Goal: Book appointment/travel/reservation

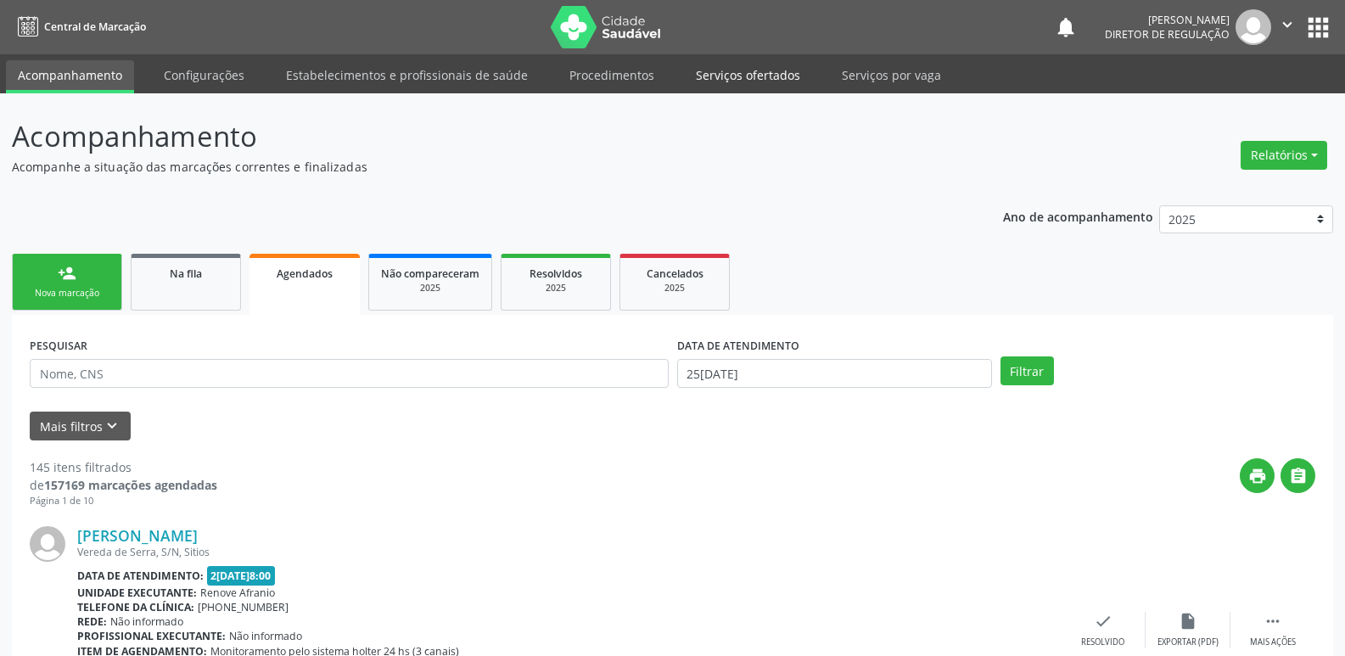
click at [735, 74] on link "Serviços ofertados" at bounding box center [748, 75] width 128 height 30
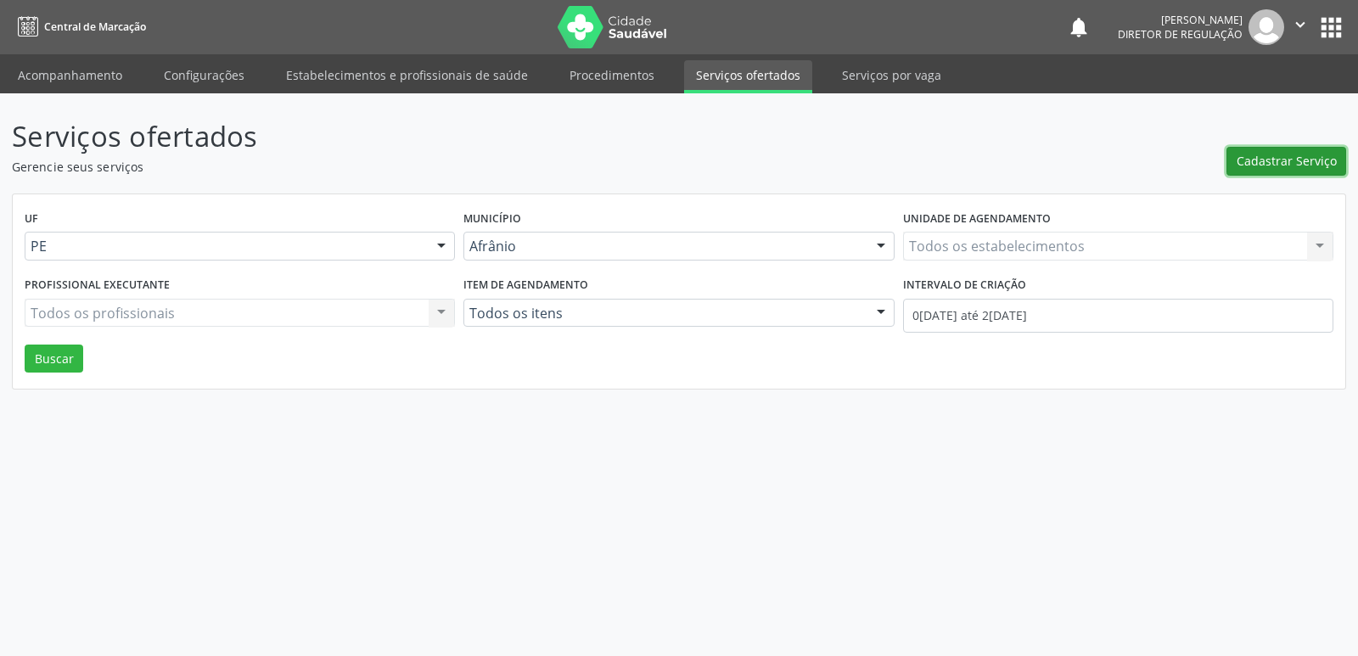
click at [1299, 163] on span "Cadastrar Serviço" at bounding box center [1287, 161] width 100 height 18
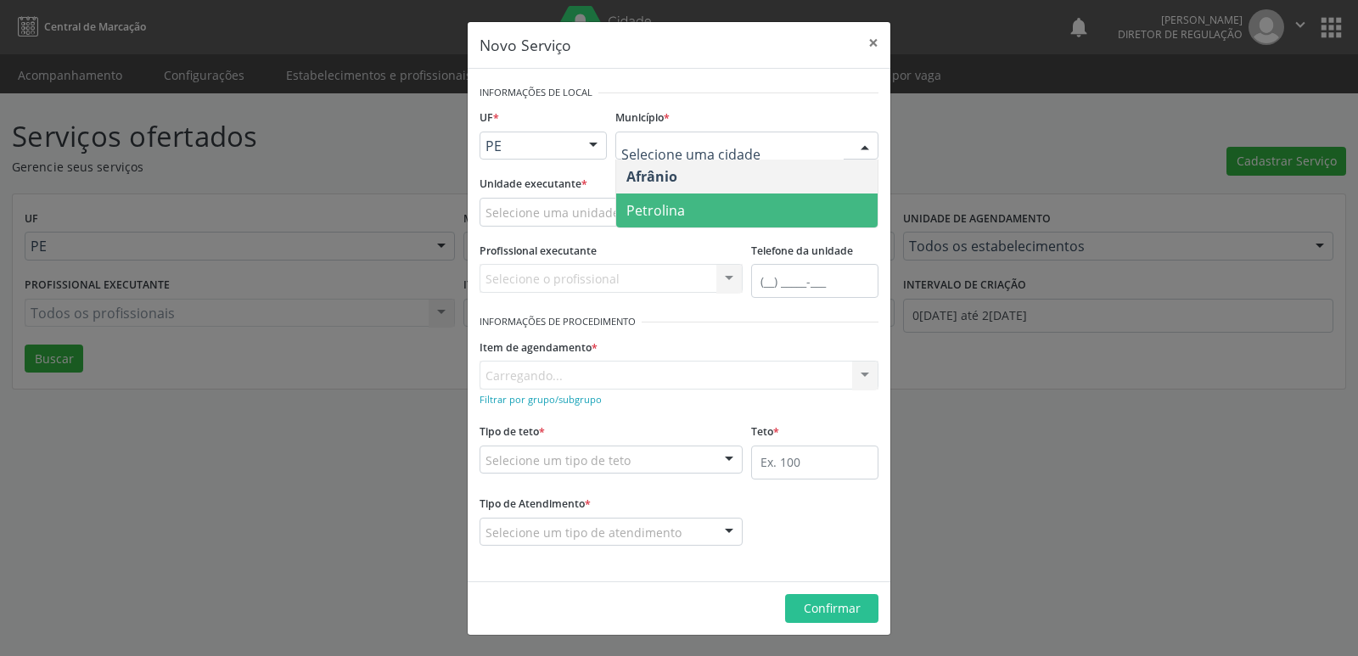
click at [706, 203] on span "Petrolina" at bounding box center [746, 211] width 261 height 34
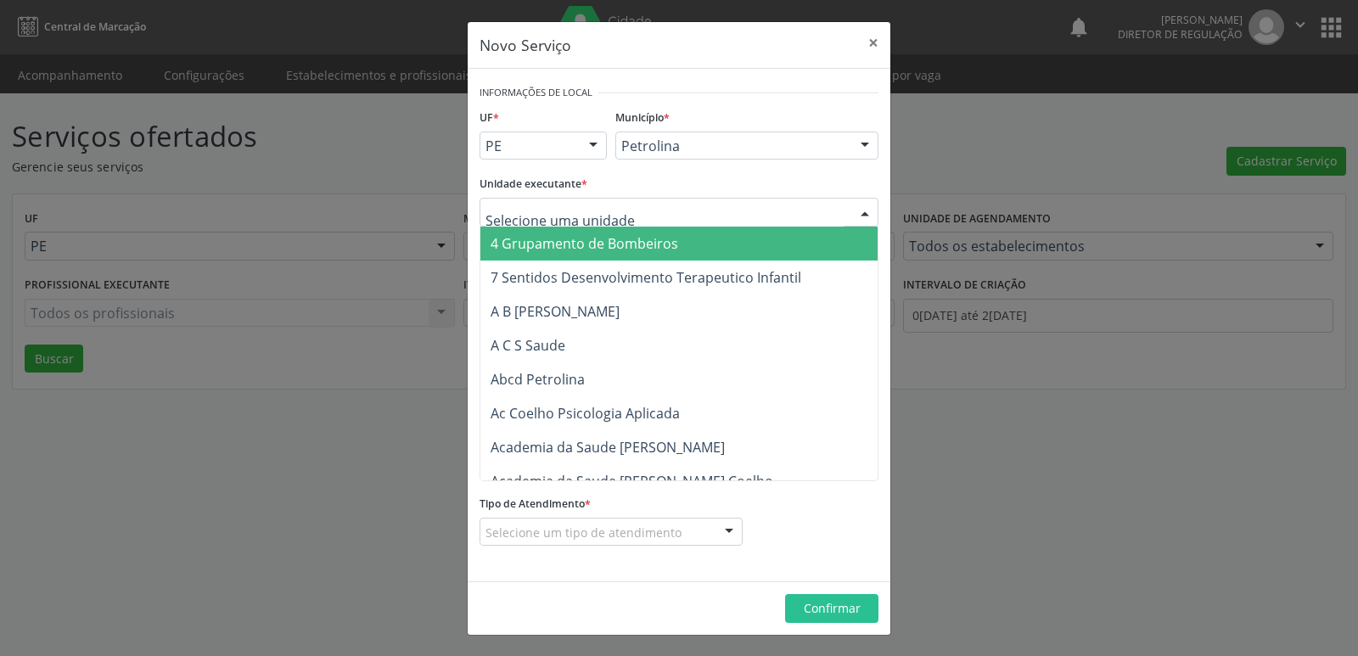
click at [660, 212] on div at bounding box center [679, 212] width 399 height 29
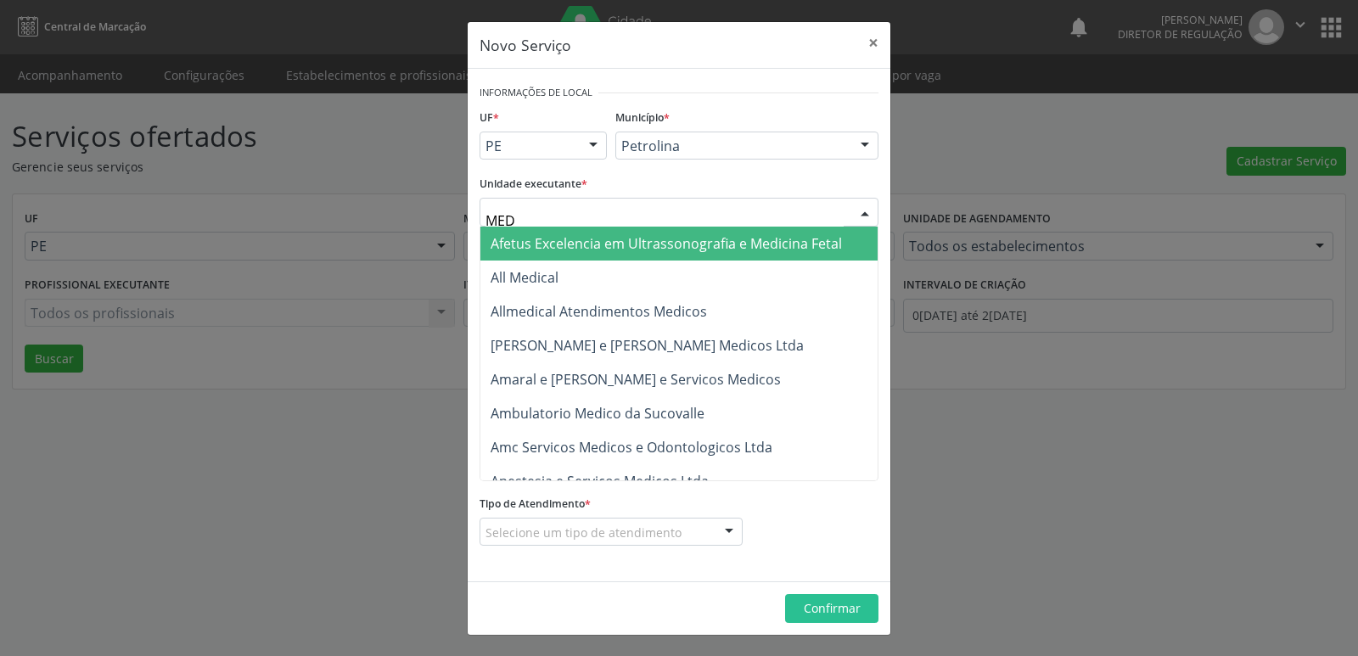
type input "MED K"
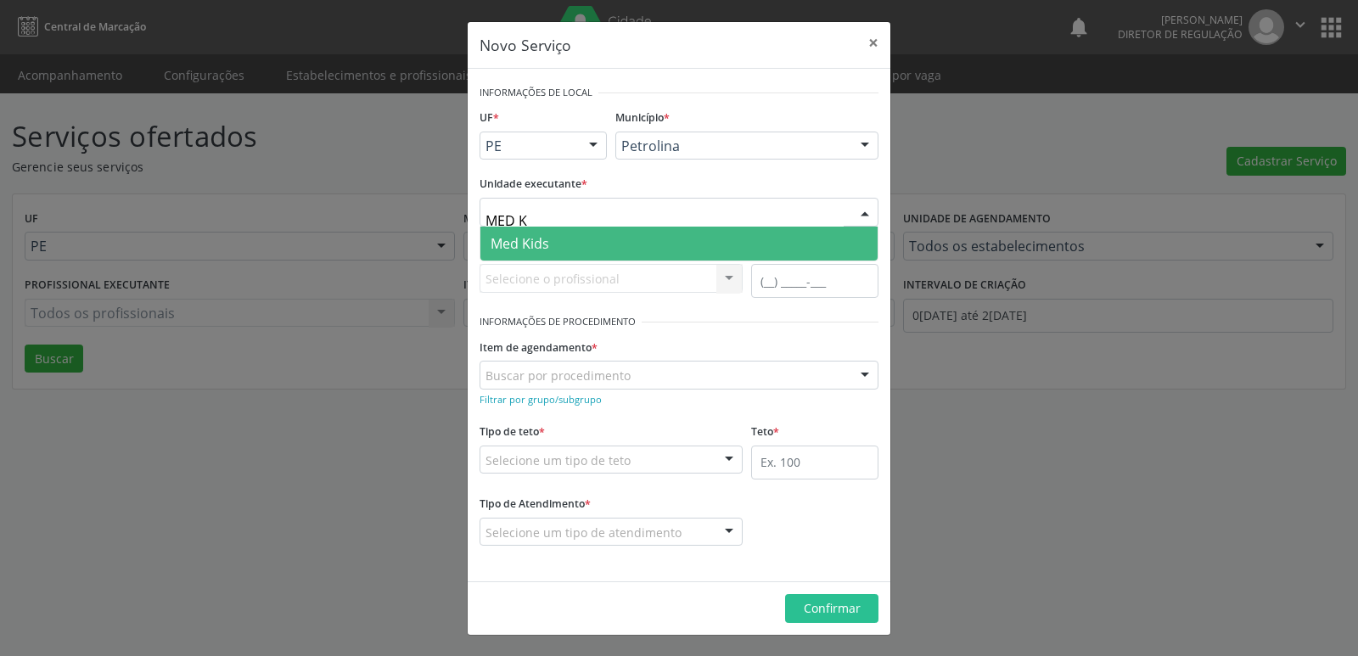
click at [593, 244] on span "Med Kids" at bounding box center [678, 244] width 397 height 34
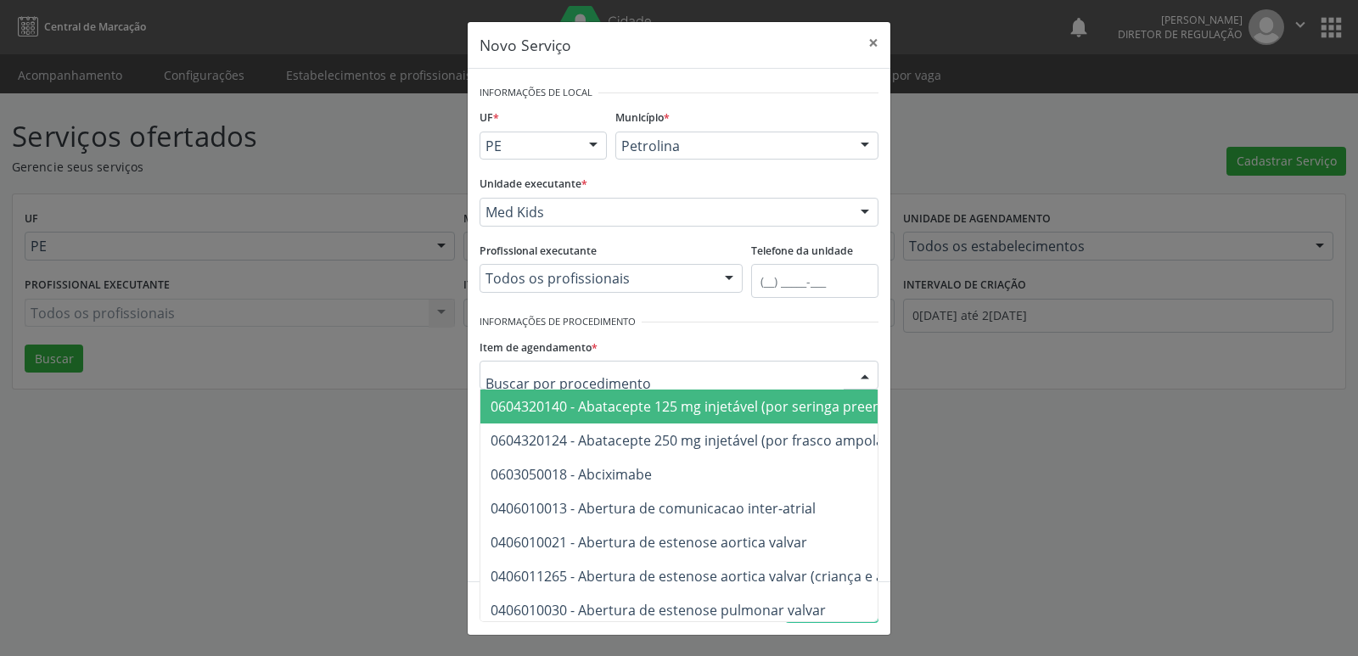
click at [651, 376] on div at bounding box center [679, 375] width 399 height 29
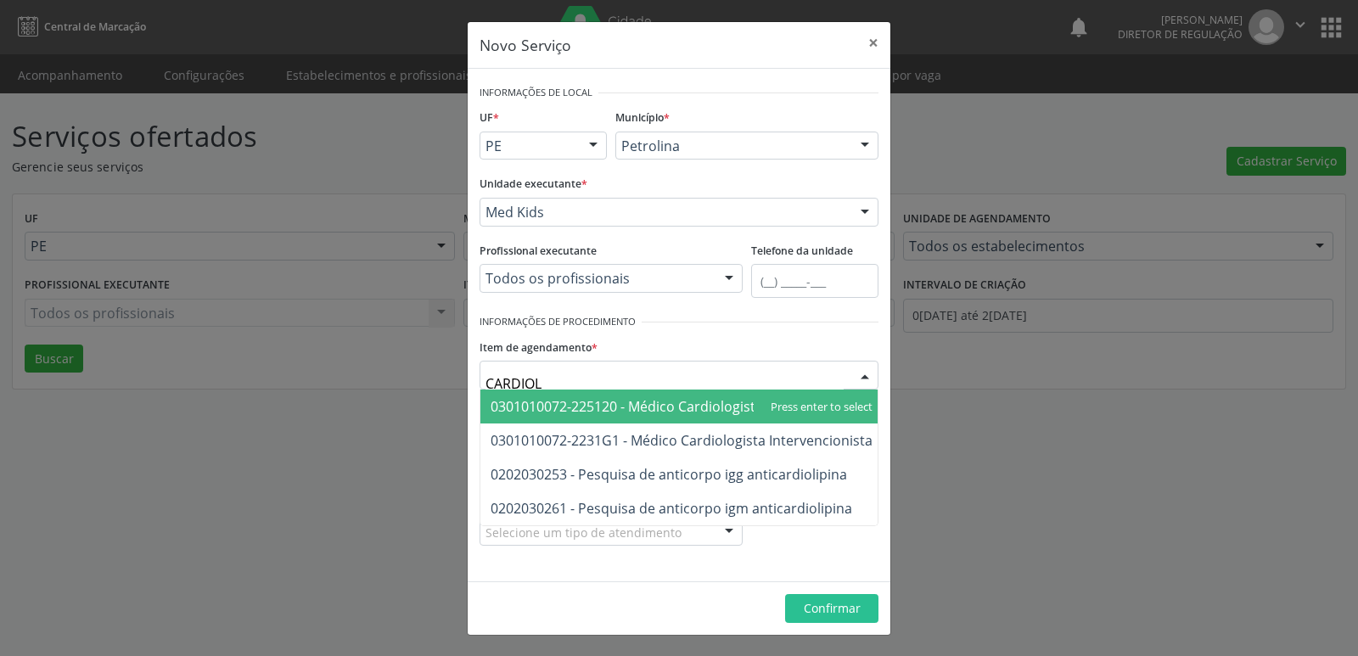
type input "CARDIOLO"
click at [666, 406] on span "0301010072-225120 - Médico Cardiologista" at bounding box center [627, 406] width 272 height 19
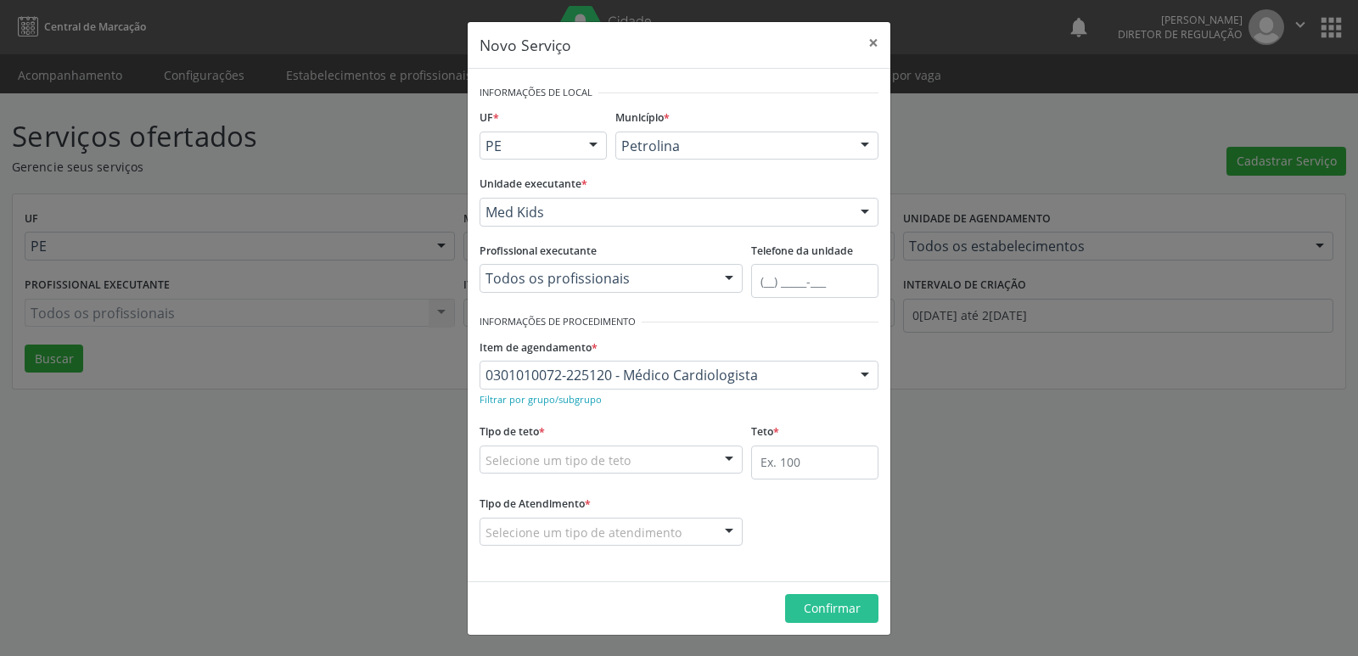
click at [649, 460] on div "Selecione um tipo de teto" at bounding box center [611, 460] width 263 height 29
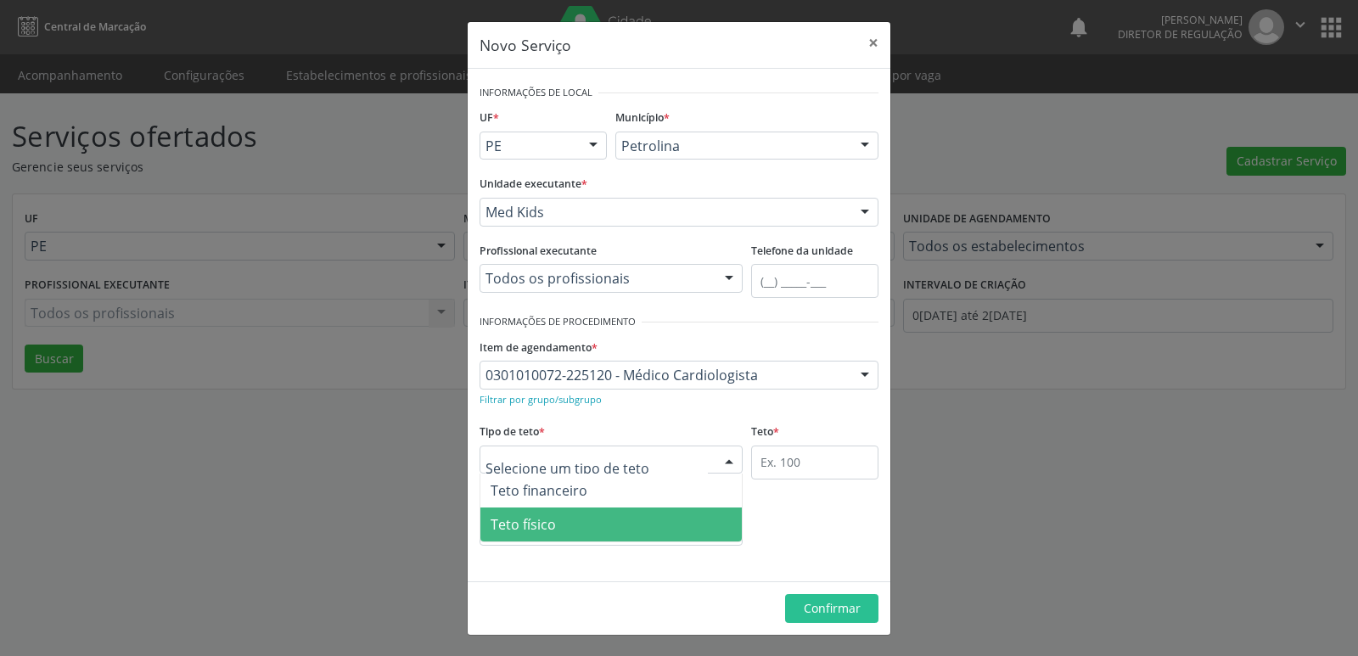
click at [644, 531] on span "Teto físico" at bounding box center [610, 525] width 261 height 34
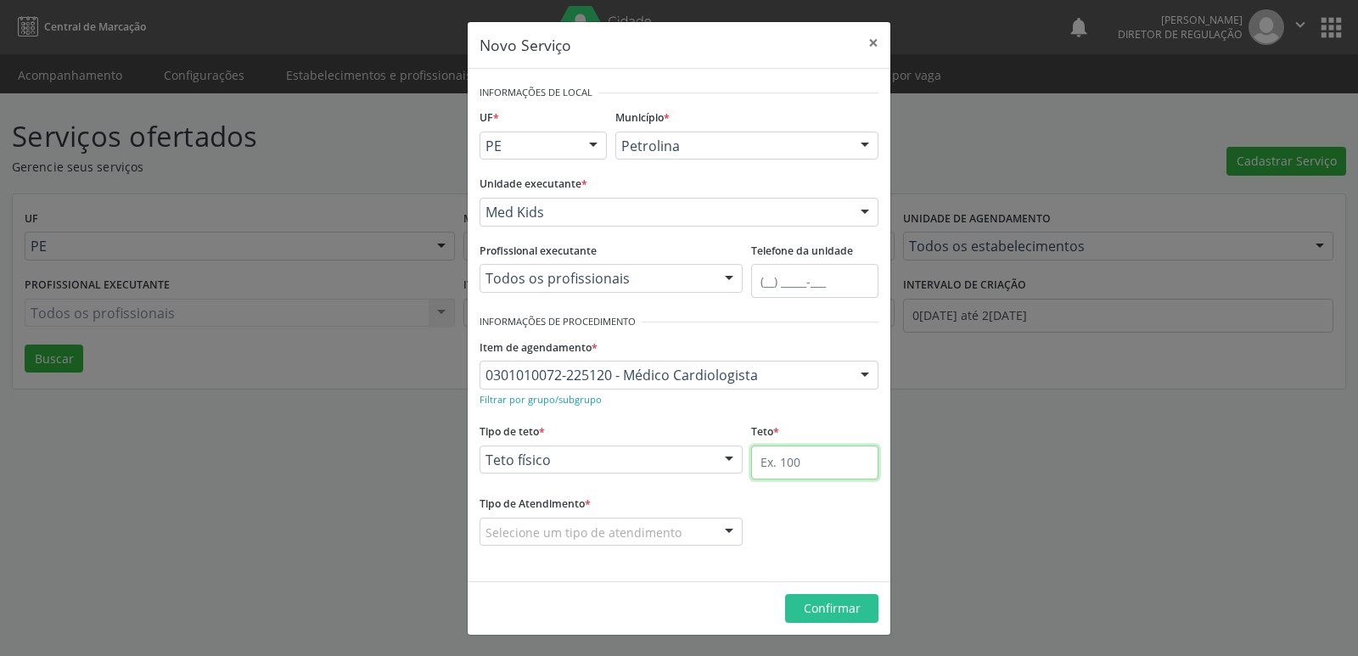
click at [798, 463] on input "text" at bounding box center [814, 463] width 127 height 34
type input "1"
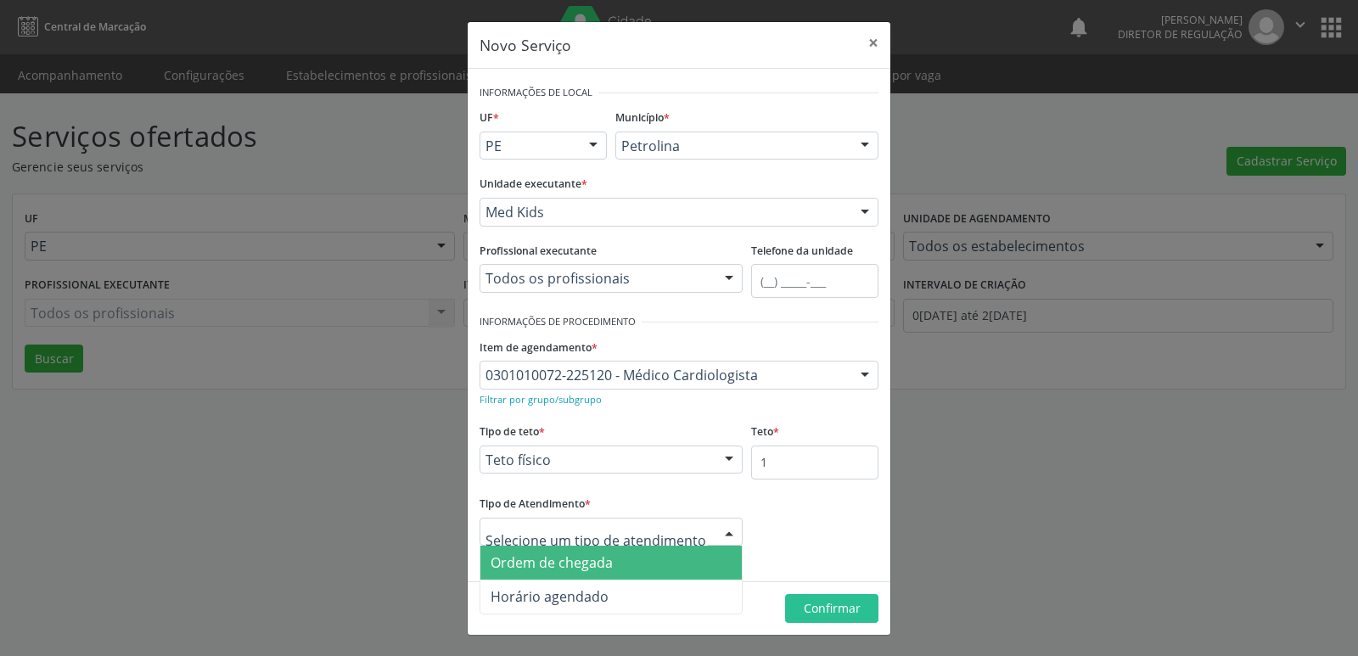
click at [679, 531] on div at bounding box center [611, 532] width 263 height 29
click at [654, 567] on span "Ordem de chegada" at bounding box center [610, 563] width 261 height 34
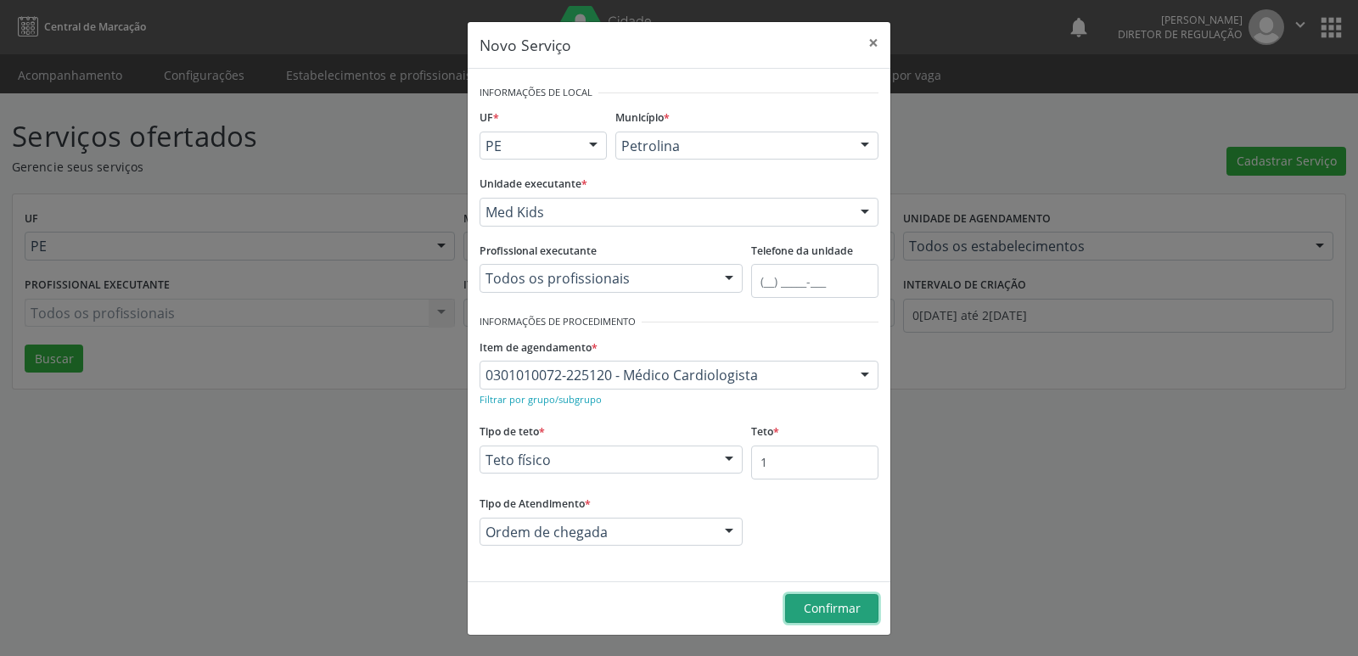
click at [831, 608] on span "Confirmar" at bounding box center [832, 608] width 57 height 16
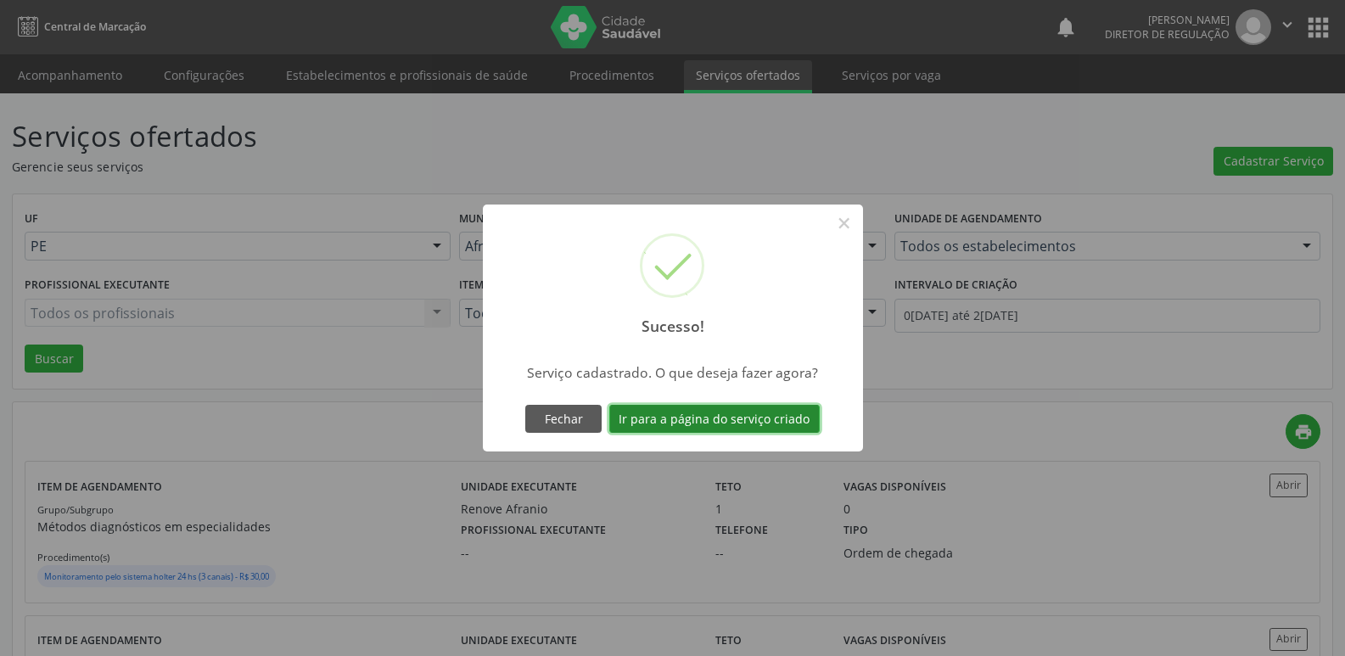
click at [783, 424] on button "Ir para a página do serviço criado" at bounding box center [714, 419] width 211 height 29
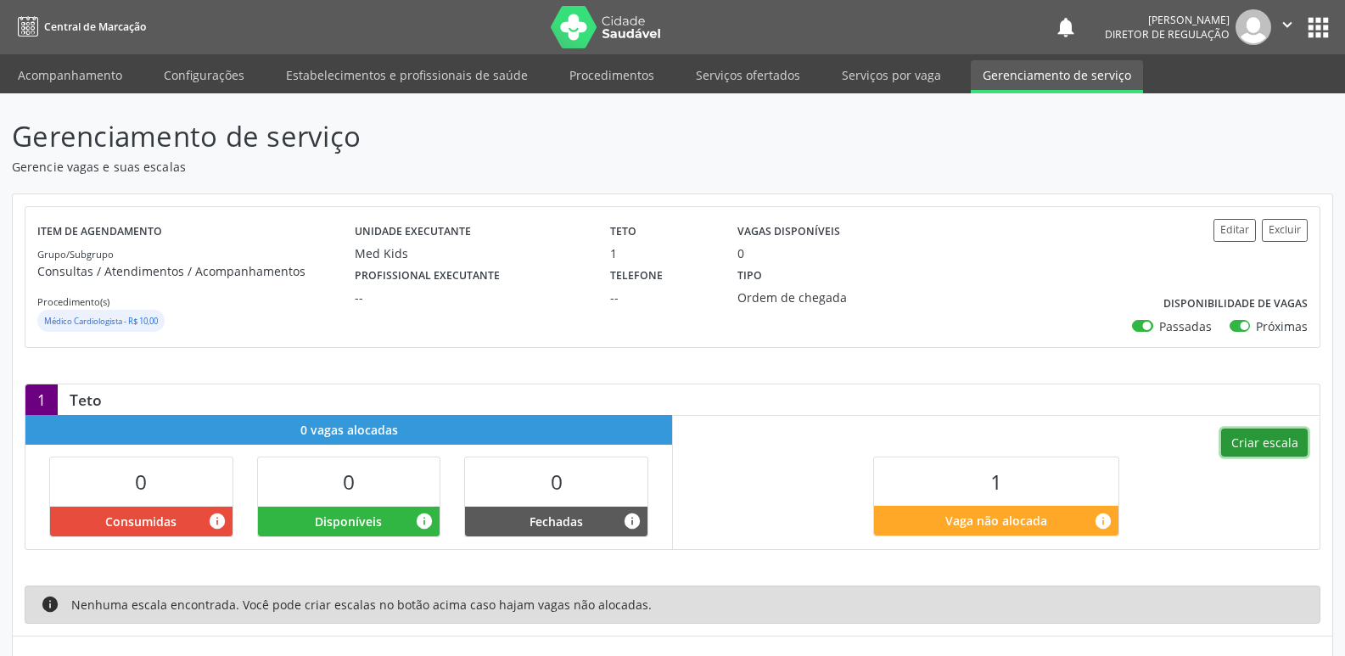
click at [1268, 436] on button "Criar escala" at bounding box center [1265, 443] width 87 height 29
select select "8"
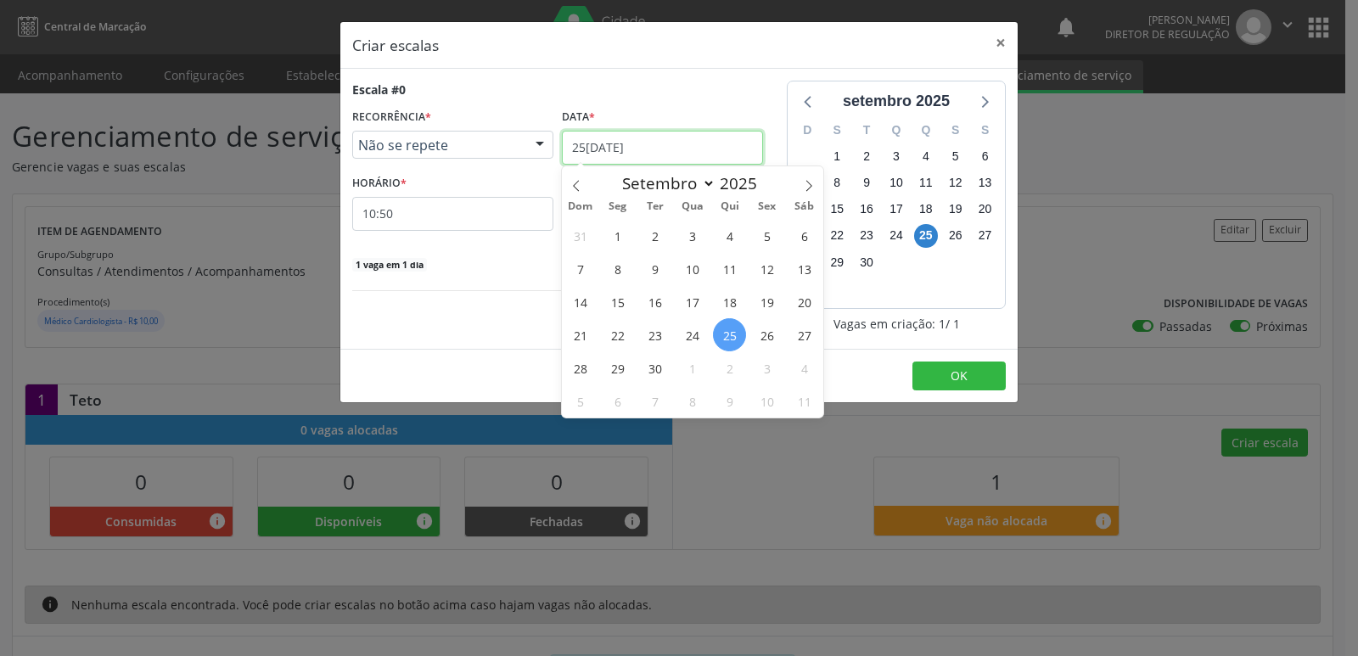
click at [640, 151] on input "25[DATE]" at bounding box center [662, 148] width 201 height 34
click at [689, 402] on span "8" at bounding box center [692, 401] width 33 height 33
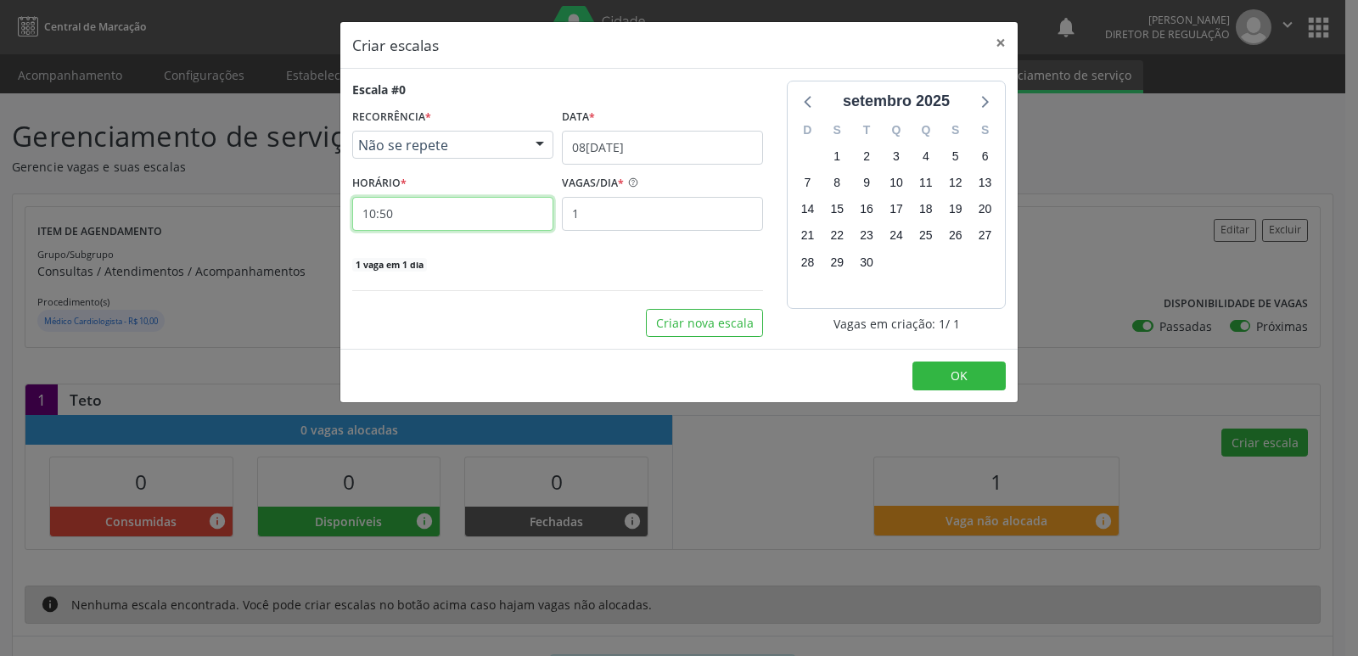
click at [507, 208] on input "10:50" at bounding box center [452, 214] width 201 height 34
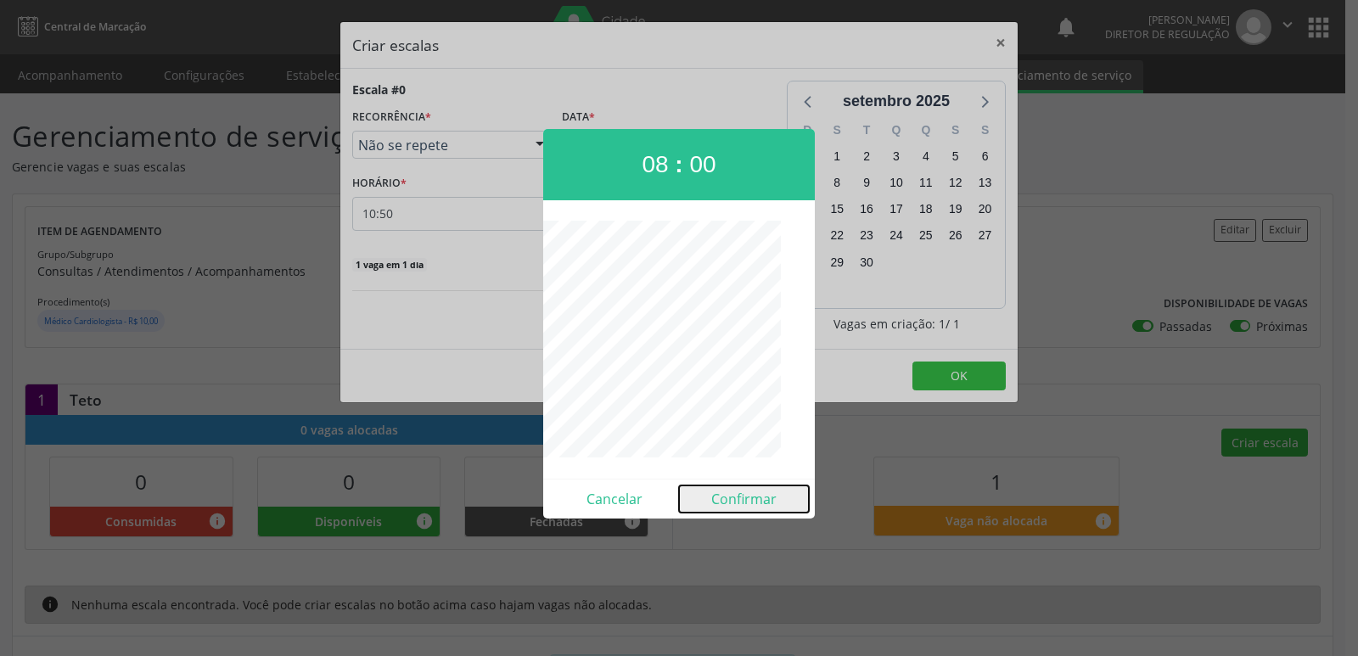
click at [764, 492] on button "Confirmar" at bounding box center [744, 499] width 130 height 27
type input "08:00"
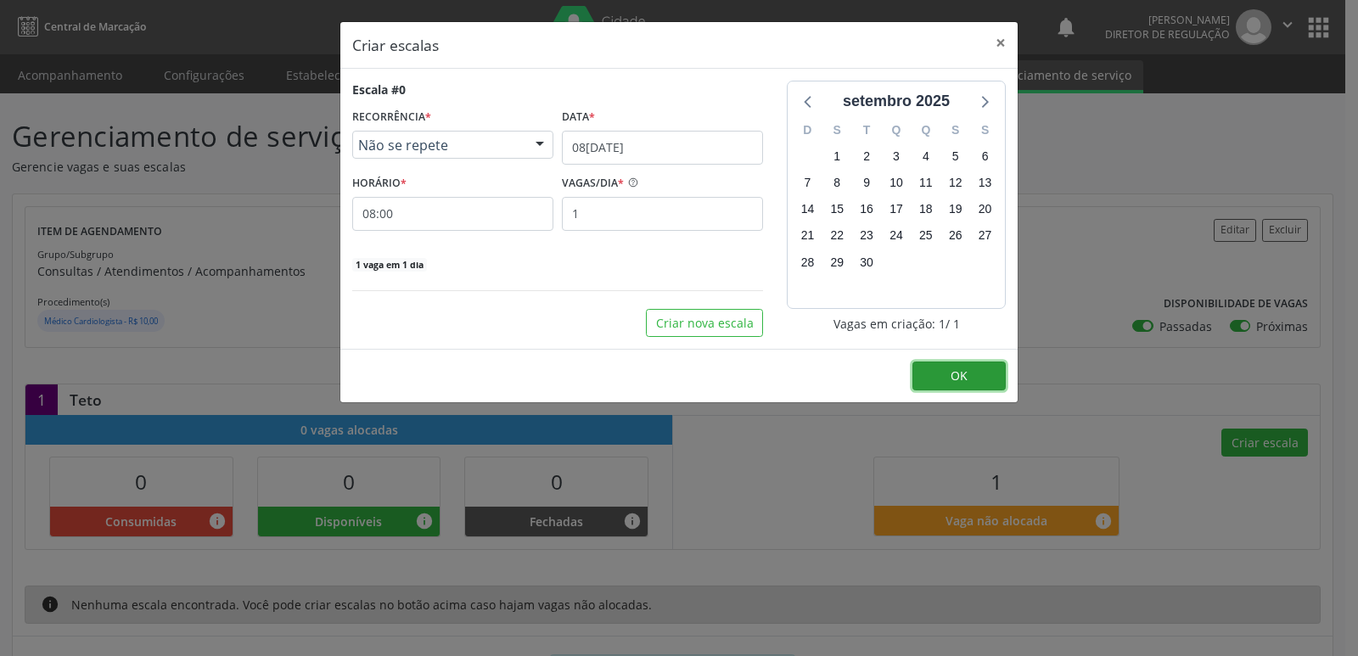
click at [973, 374] on button "OK" at bounding box center [959, 376] width 93 height 29
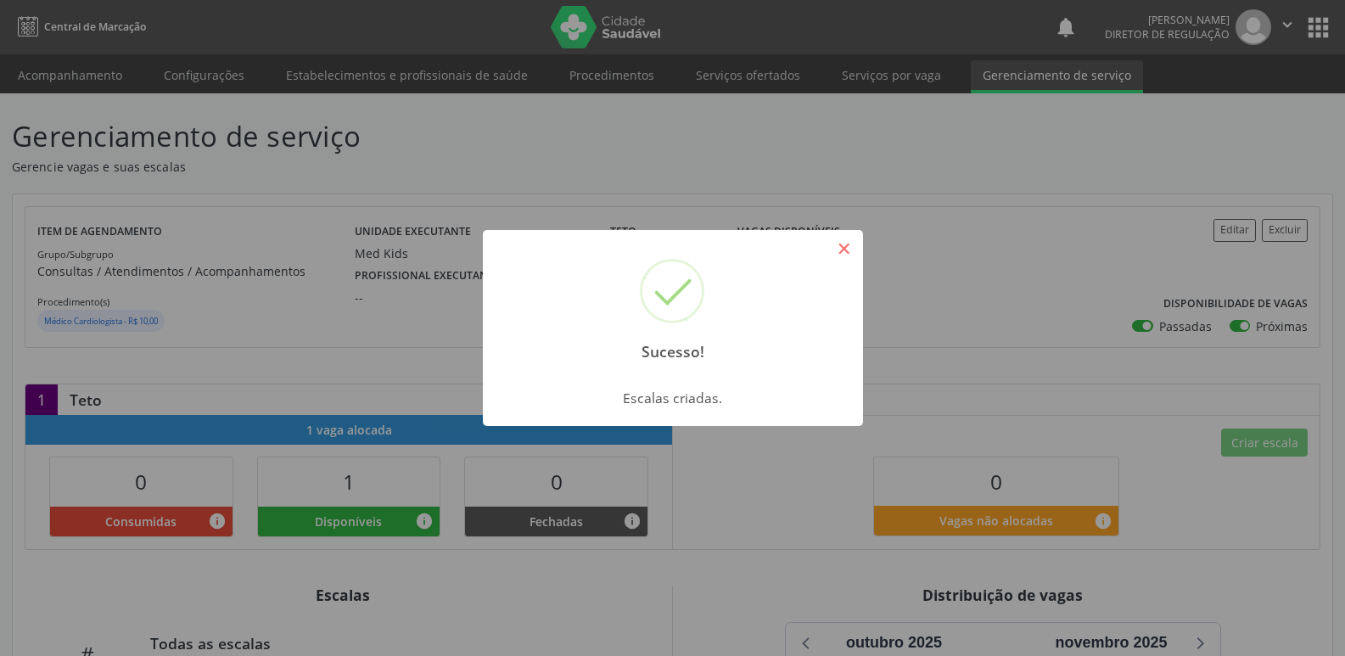
click at [841, 257] on button "×" at bounding box center [844, 248] width 29 height 29
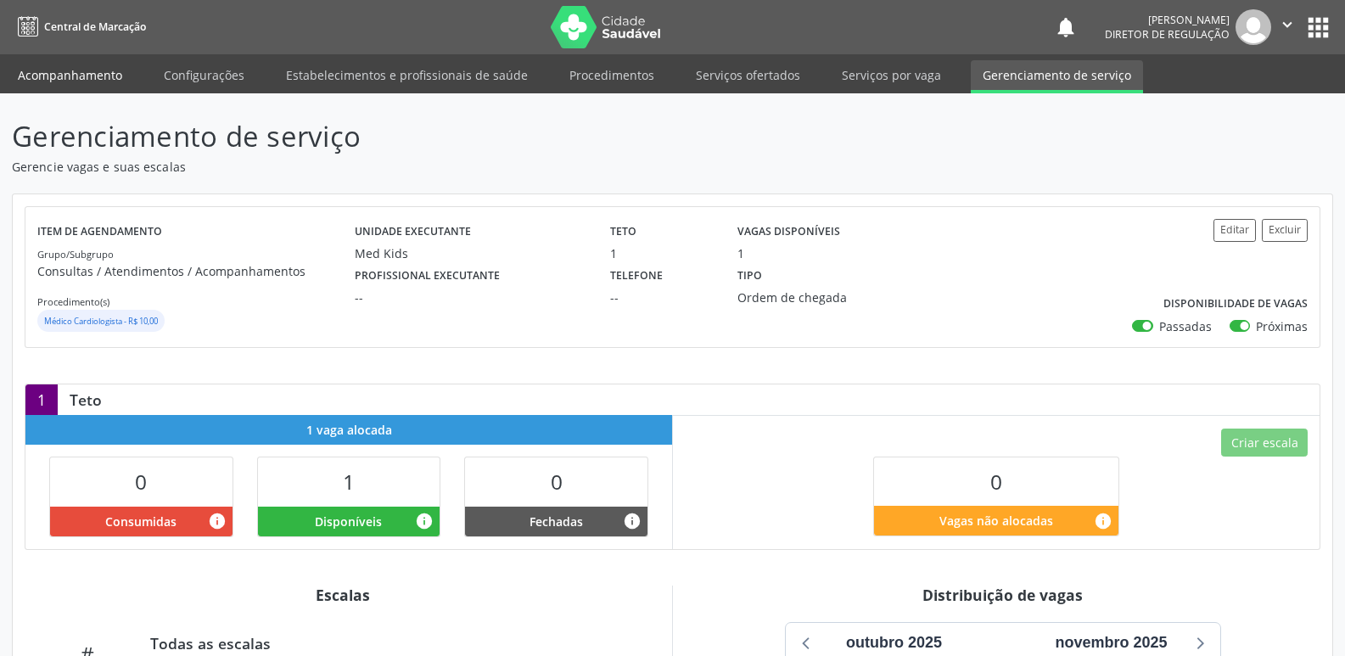
click at [68, 79] on link "Acompanhamento" at bounding box center [70, 75] width 128 height 30
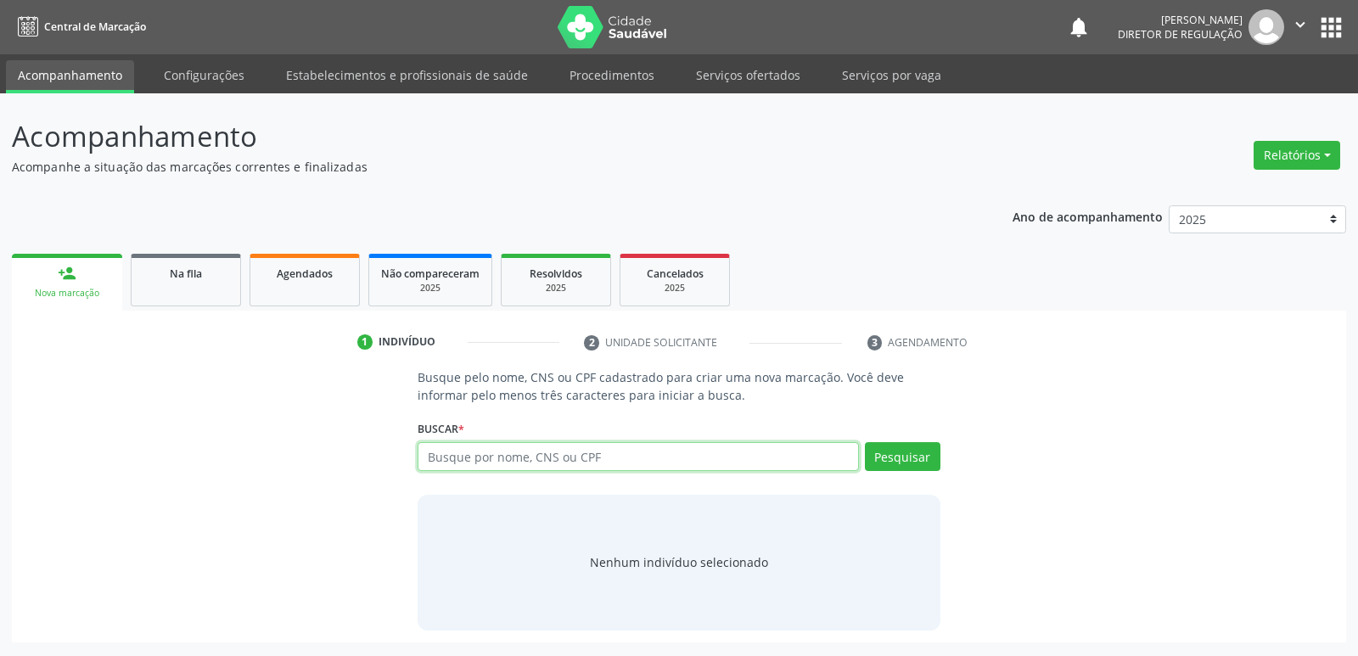
click at [486, 459] on input "text" at bounding box center [638, 456] width 441 height 29
click at [478, 460] on input "text" at bounding box center [638, 456] width 441 height 29
type input "[PERSON_NAME]"
click at [897, 463] on button "Pesquisar" at bounding box center [903, 456] width 76 height 29
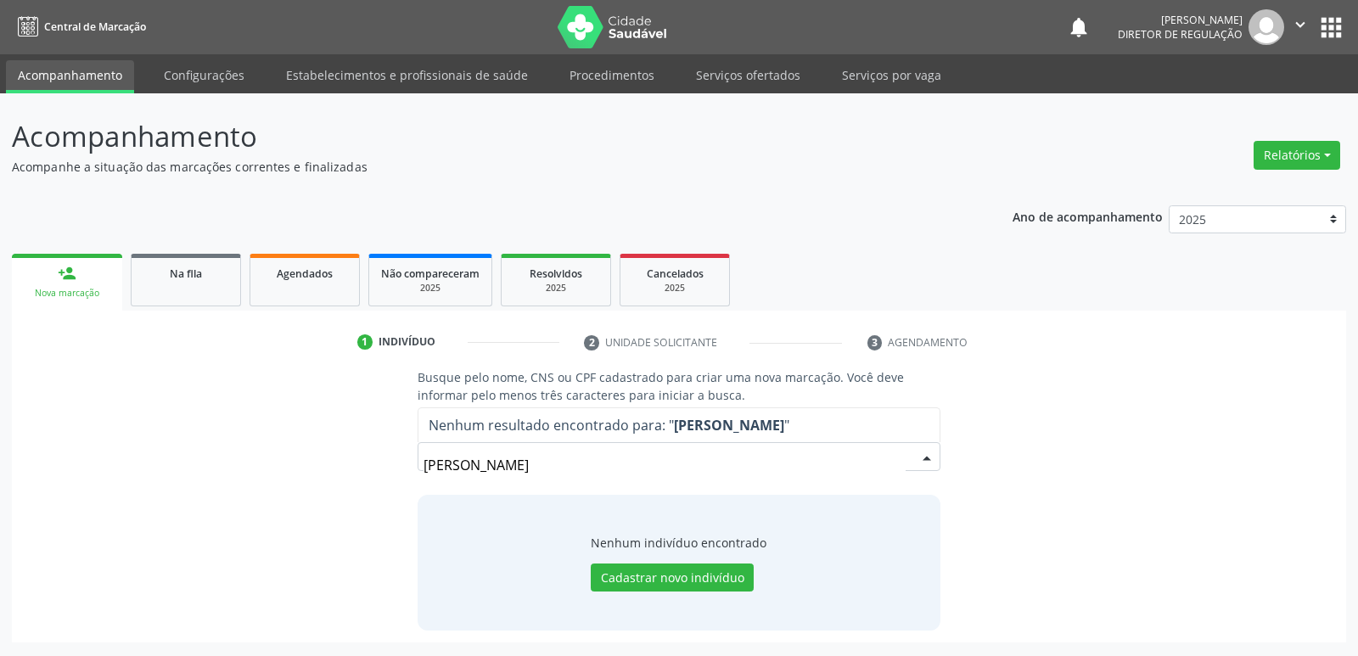
click at [447, 461] on input "[PERSON_NAME]" at bounding box center [664, 465] width 481 height 34
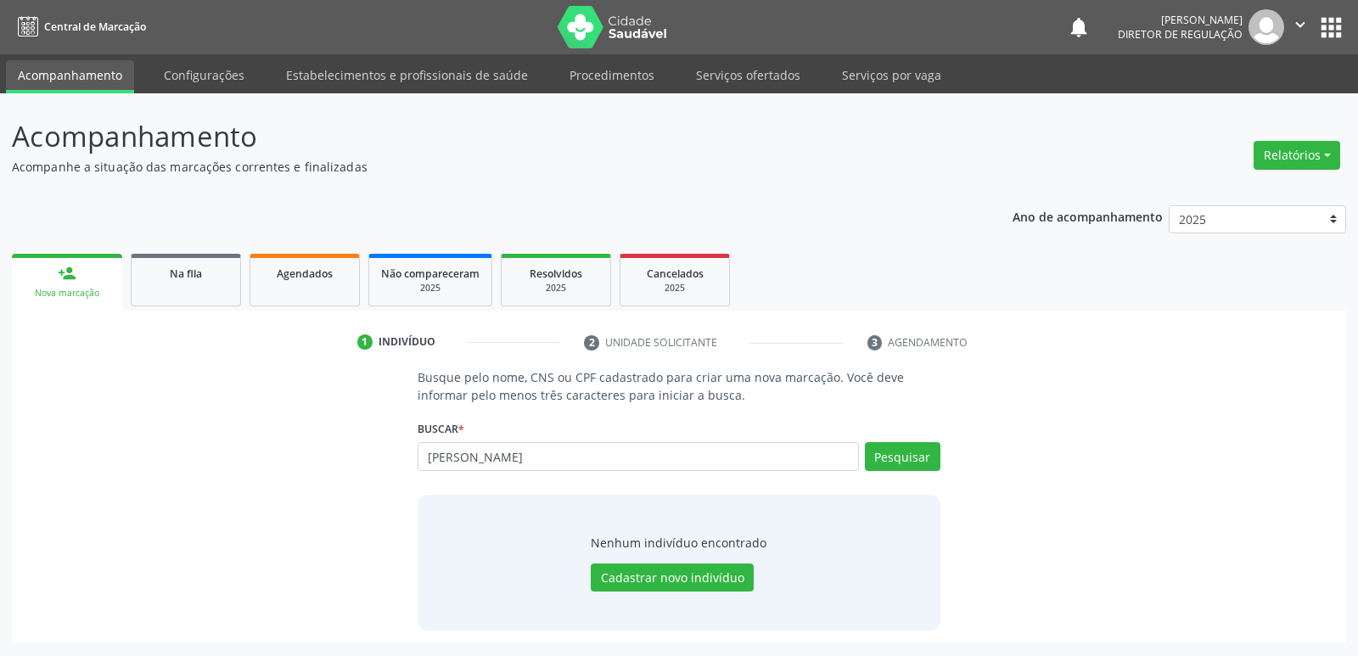
click at [438, 458] on input "[PERSON_NAME]" at bounding box center [638, 456] width 441 height 29
type input "[PERSON_NAME]"
click at [889, 457] on button "Pesquisar" at bounding box center [903, 456] width 76 height 29
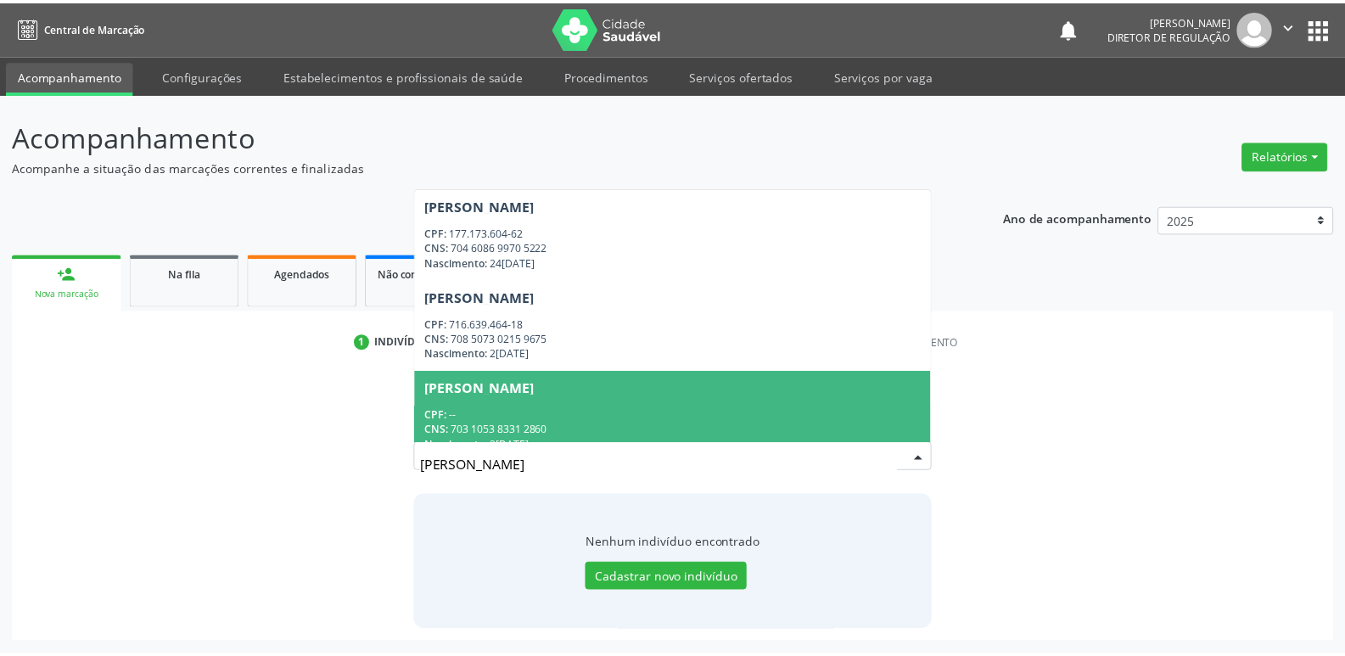
scroll to position [111, 0]
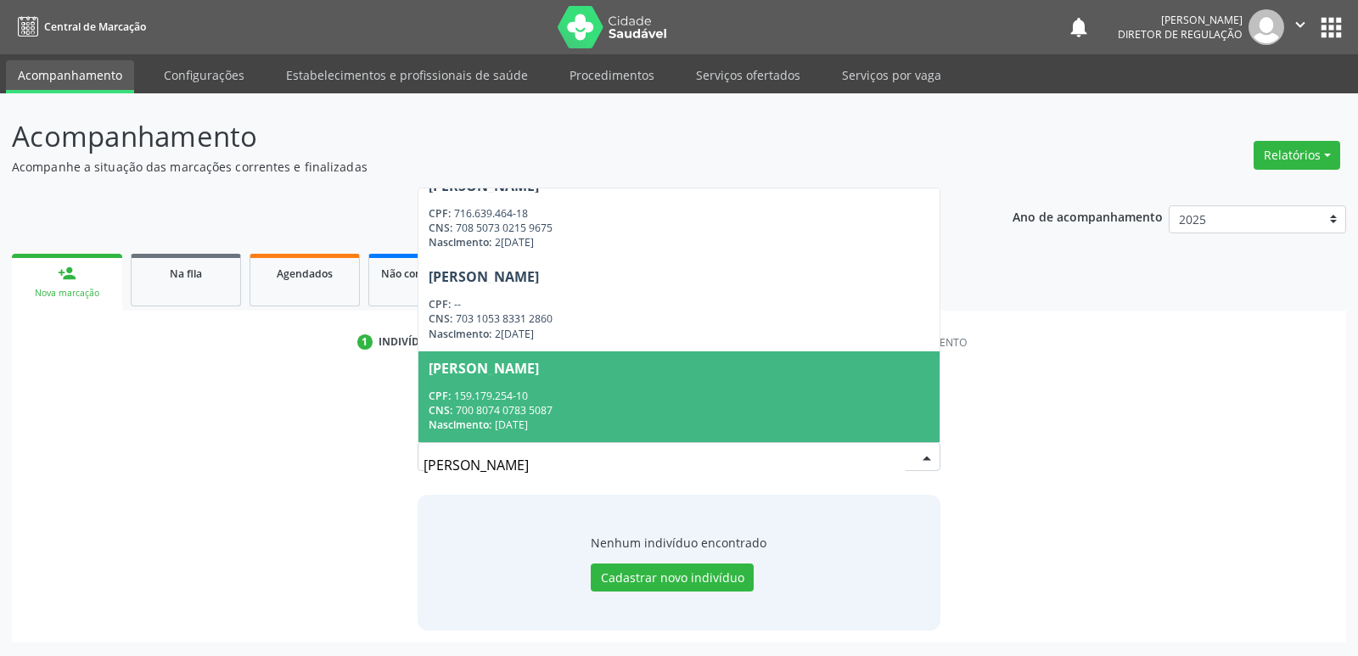
click at [637, 396] on div "CPF: 159.179.254-10" at bounding box center [679, 396] width 500 height 14
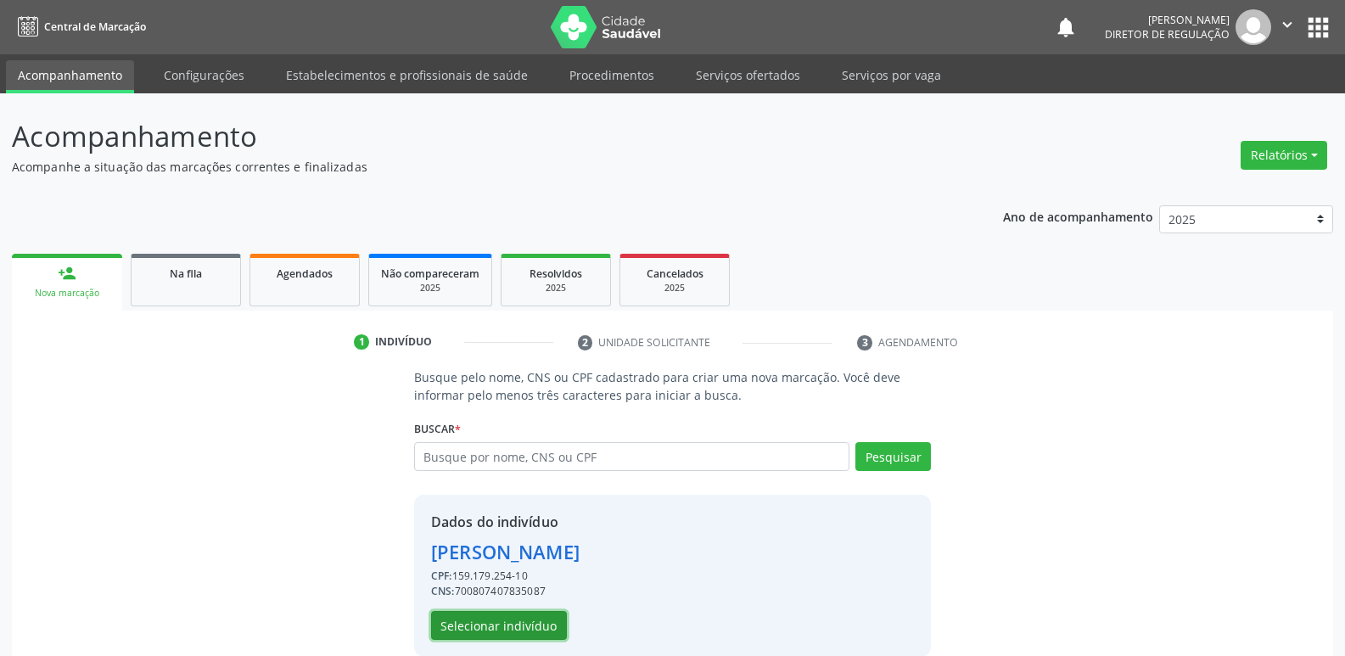
click at [547, 624] on button "Selecionar indivíduo" at bounding box center [499, 625] width 136 height 29
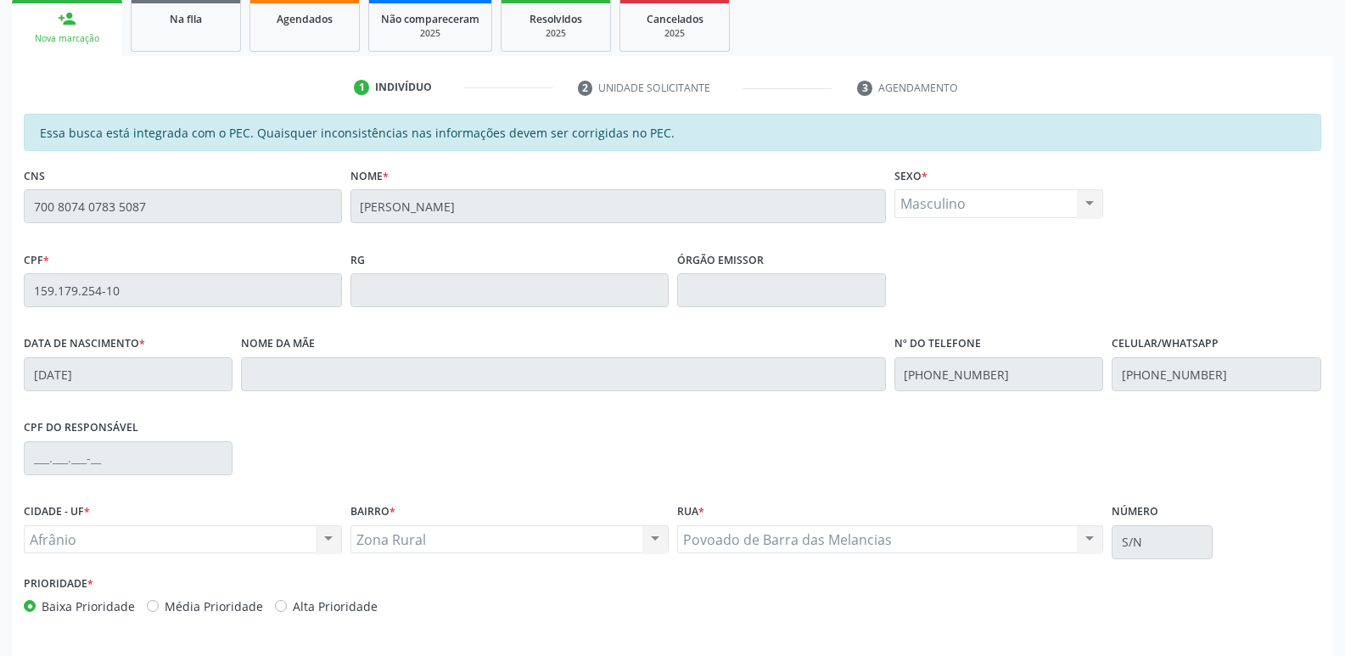
scroll to position [313, 0]
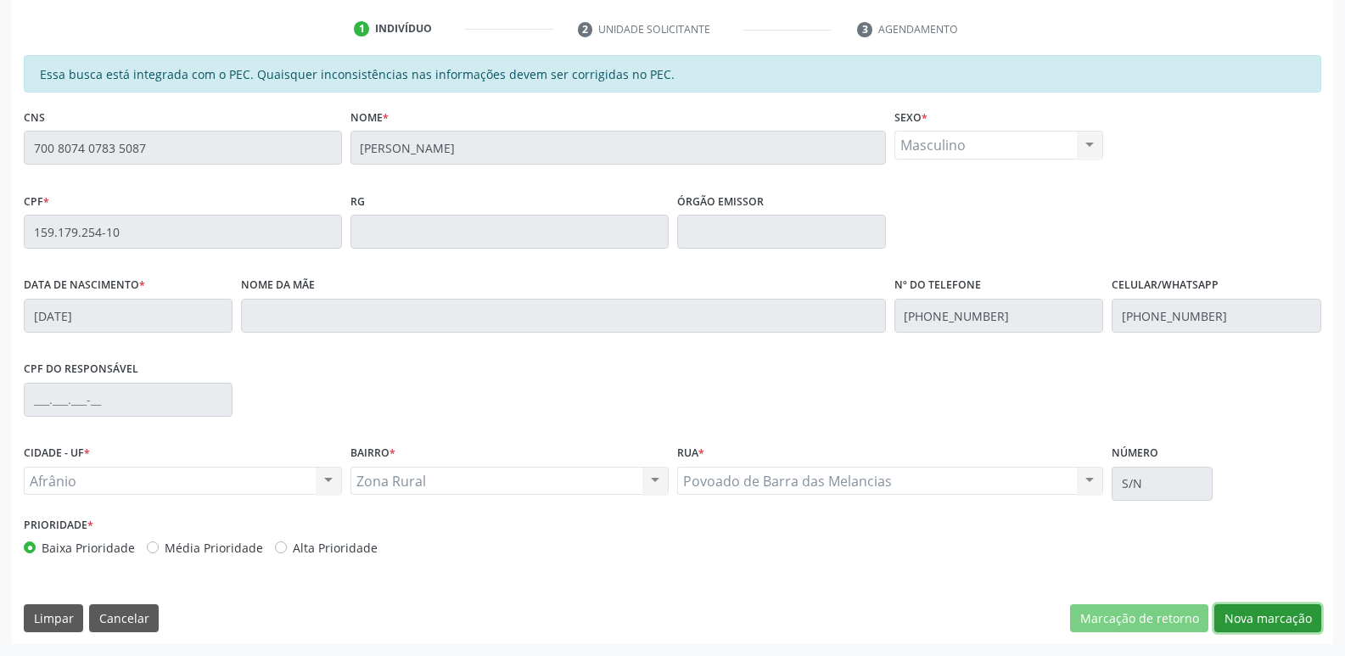
click at [1264, 615] on button "Nova marcação" at bounding box center [1268, 618] width 107 height 29
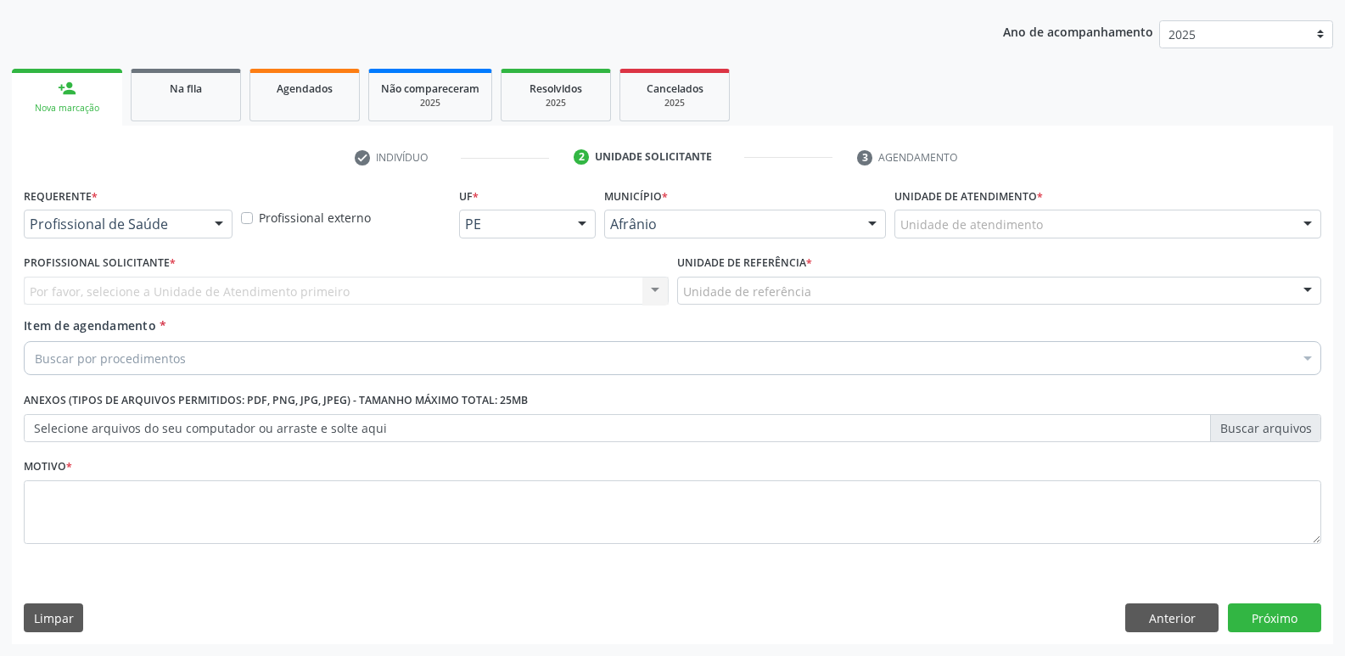
click at [1200, 225] on div "Unidade de atendimento" at bounding box center [1108, 224] width 427 height 29
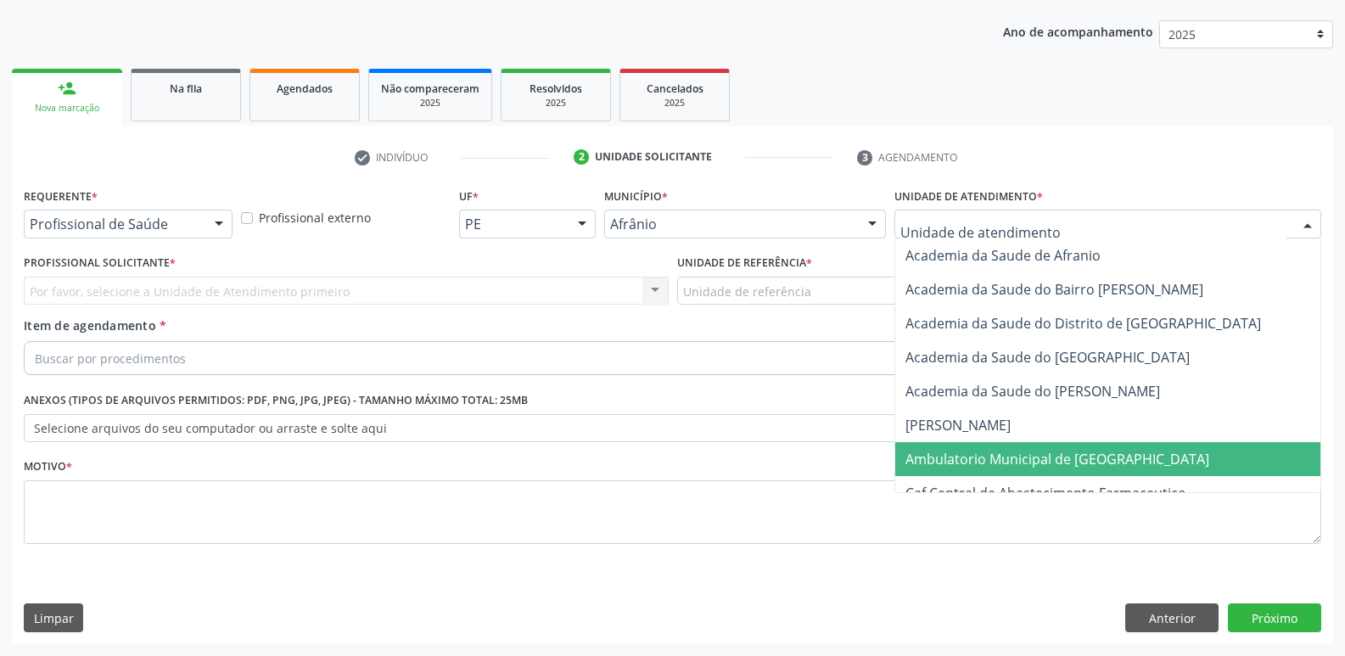
drag, startPoint x: 1165, startPoint y: 451, endPoint x: 1155, endPoint y: 452, distance: 9.4
click at [1165, 452] on span "Ambulatorio Municipal de [GEOGRAPHIC_DATA]" at bounding box center [1108, 459] width 425 height 34
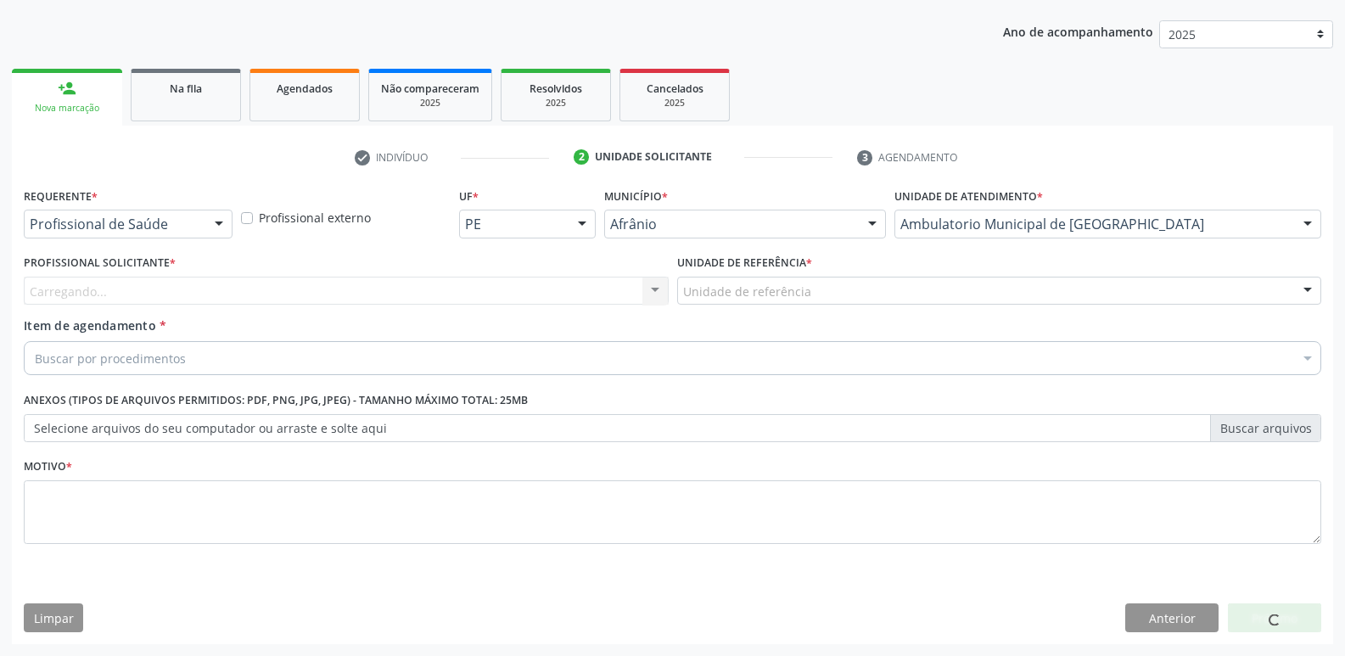
click at [918, 289] on div "Unidade de referência" at bounding box center [999, 291] width 645 height 29
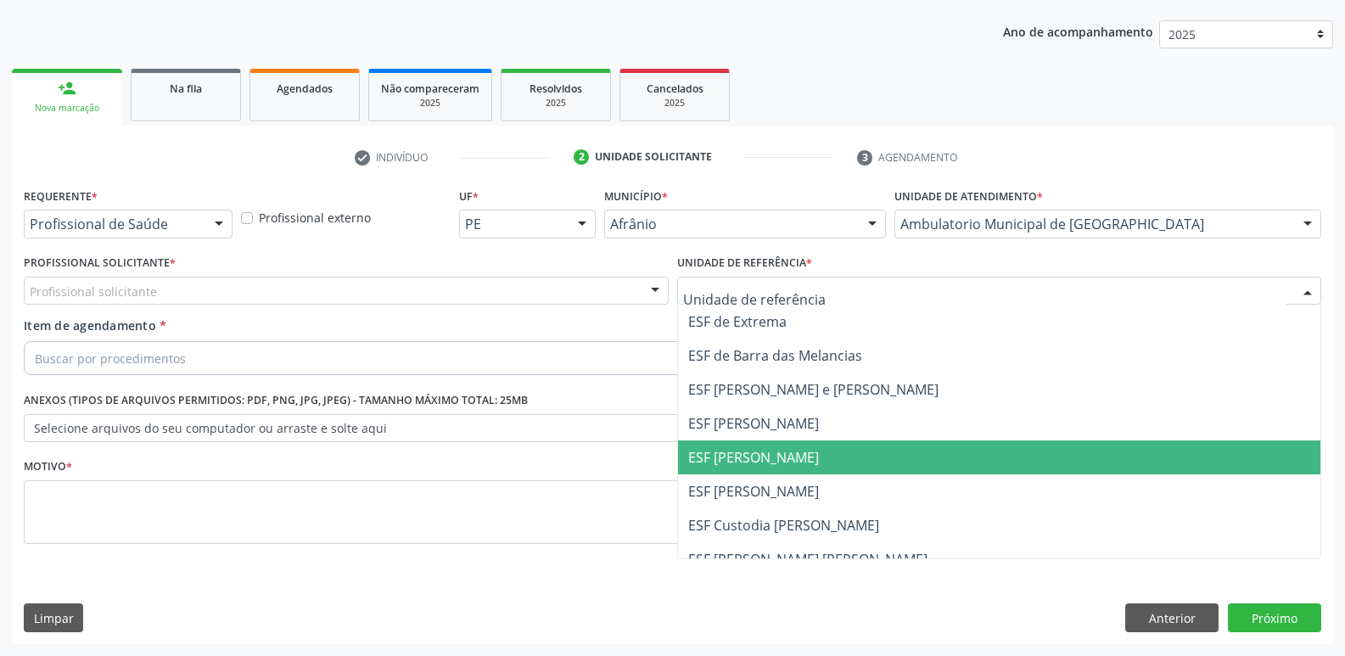
click at [938, 450] on span "ESF [PERSON_NAME]" at bounding box center [999, 458] width 643 height 34
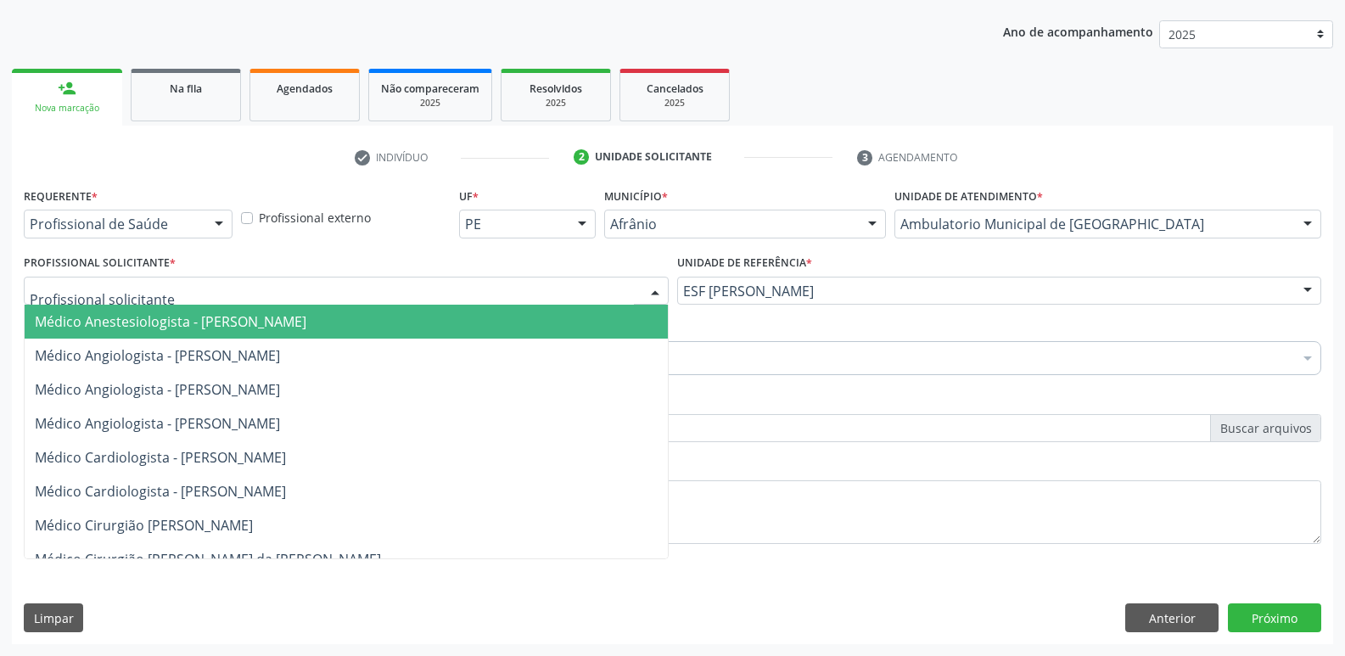
click at [436, 284] on div at bounding box center [346, 291] width 645 height 29
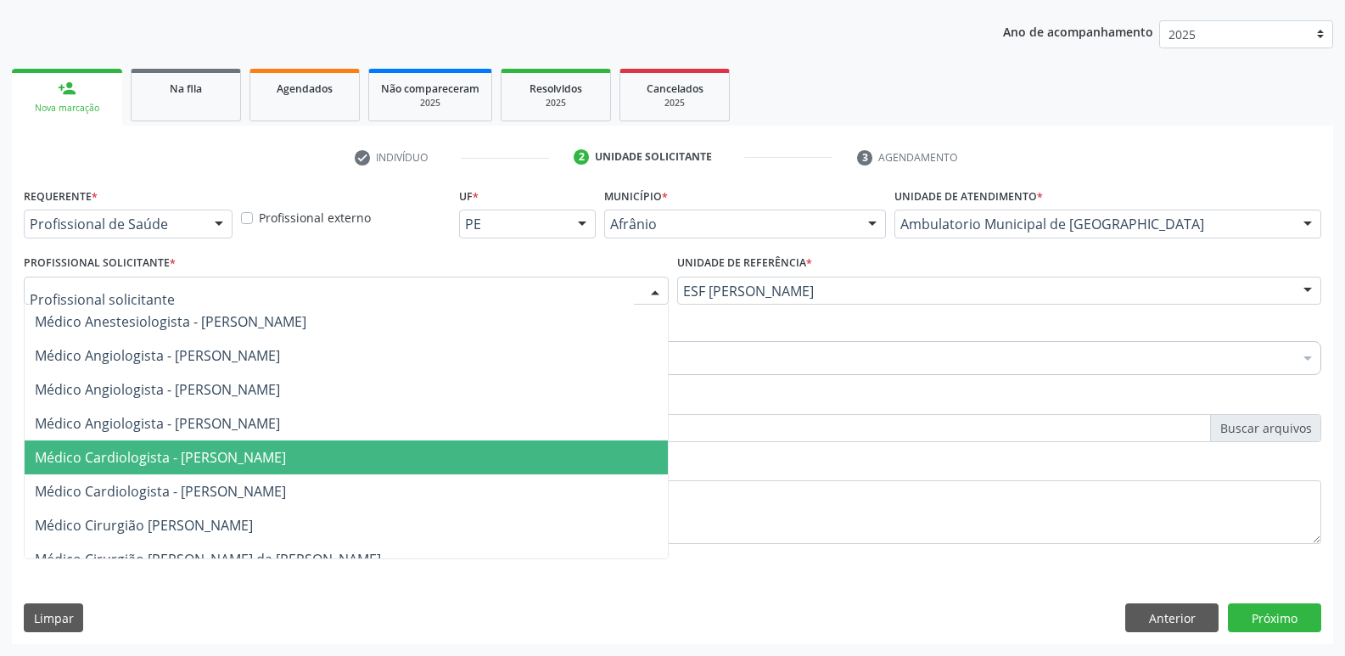
click at [413, 459] on span "Médico Cardiologista - [PERSON_NAME]" at bounding box center [346, 458] width 643 height 34
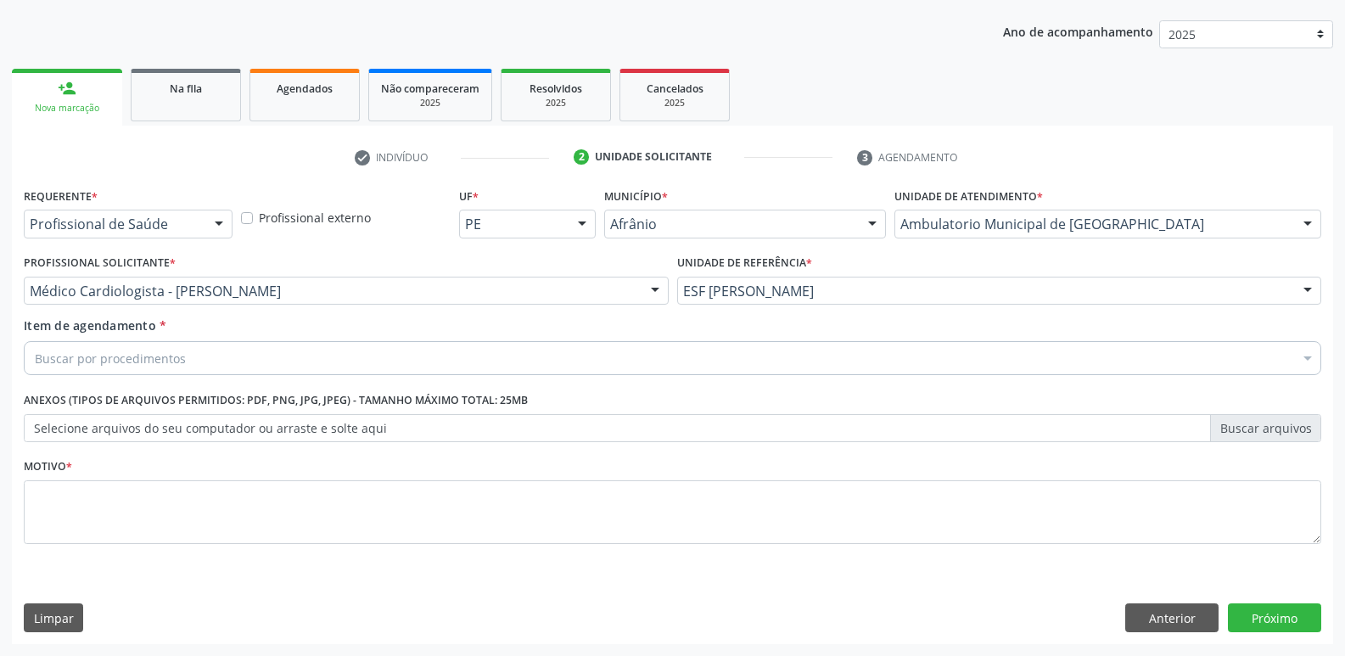
click at [362, 351] on div "Buscar por procedimentos" at bounding box center [673, 358] width 1298 height 34
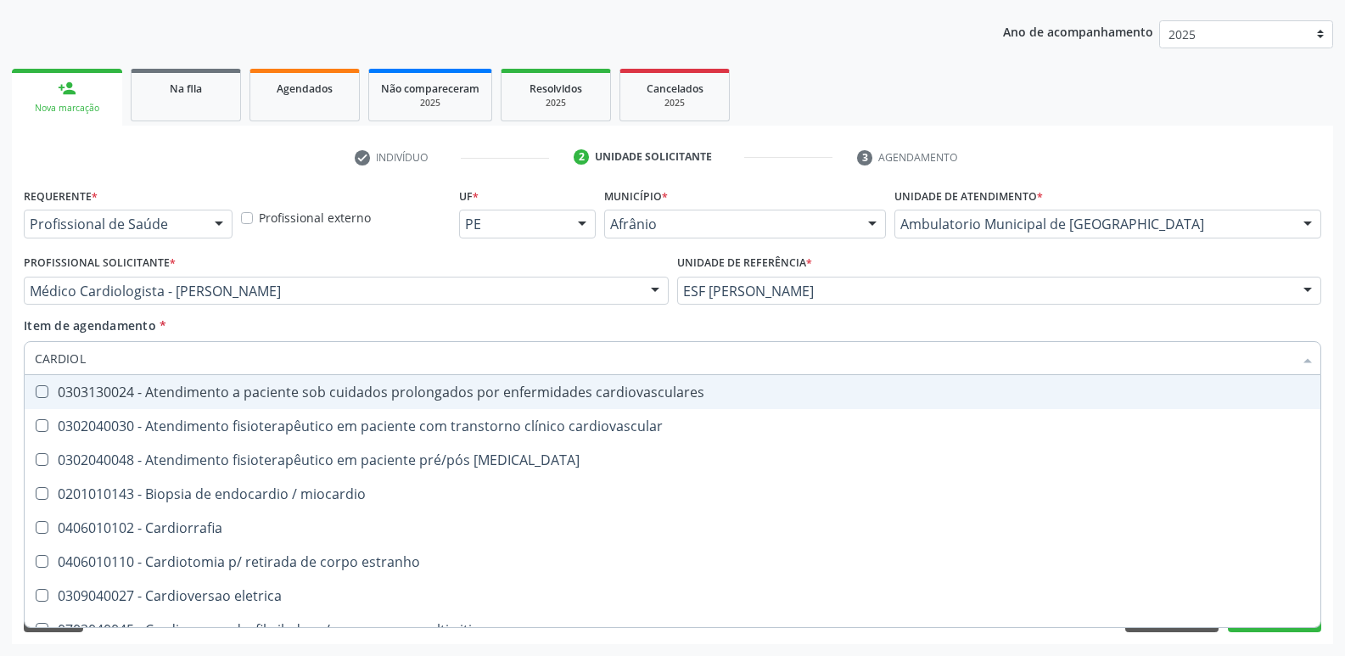
type input "CARDIOLO"
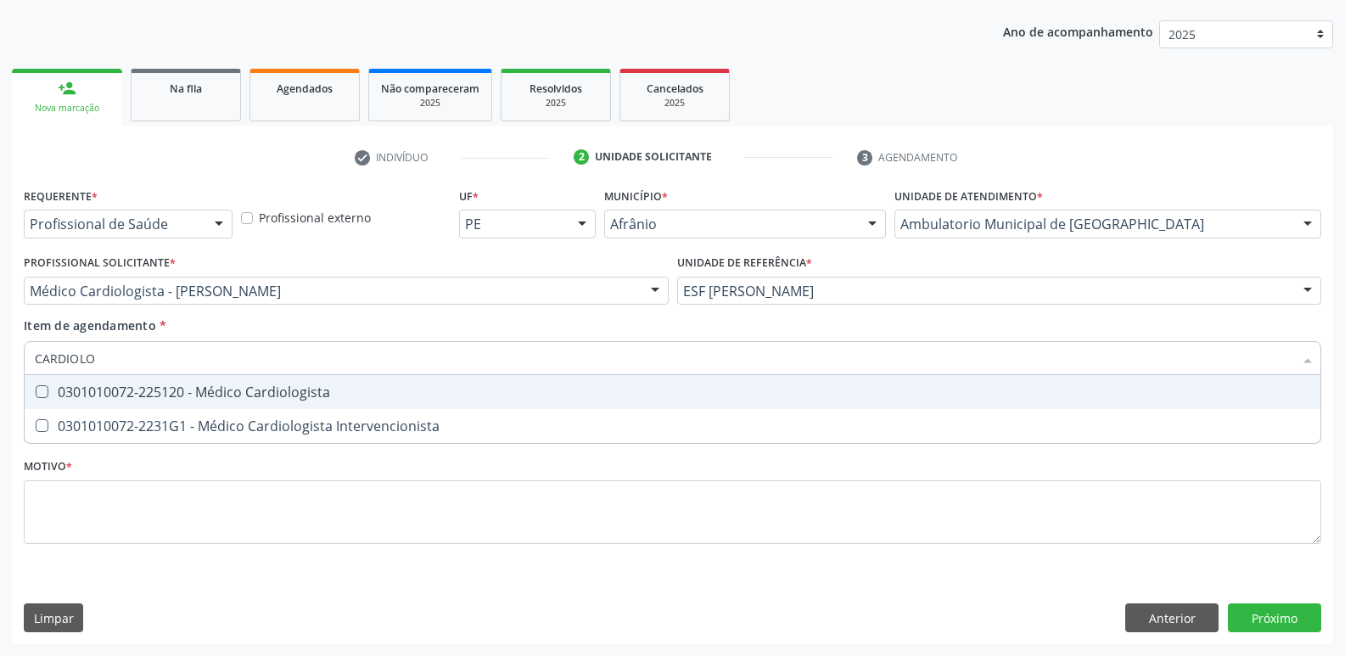
click at [362, 395] on div "0301010072-225120 - Médico Cardiologista" at bounding box center [673, 392] width 1276 height 14
checkbox Cardiologista "true"
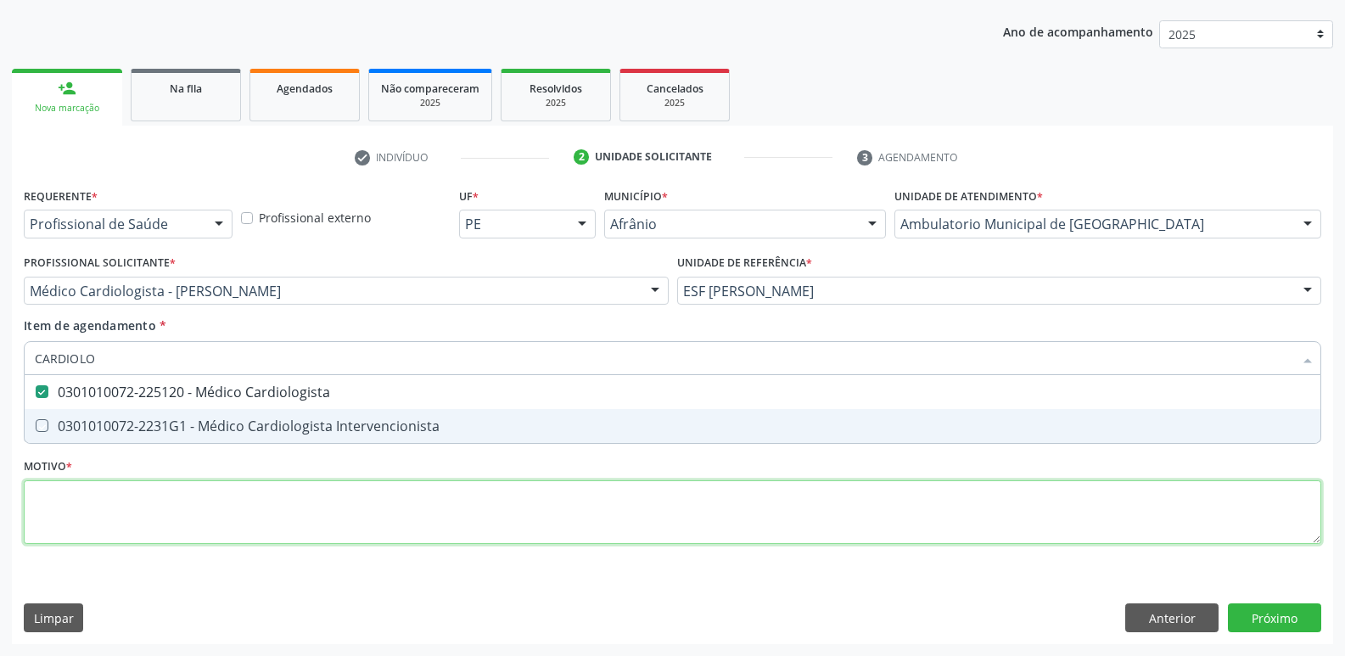
click at [346, 499] on div "Requerente * Profissional de Saúde Profissional de Saúde Paciente Nenhum result…" at bounding box center [673, 375] width 1298 height 385
checkbox Intervencionista "true"
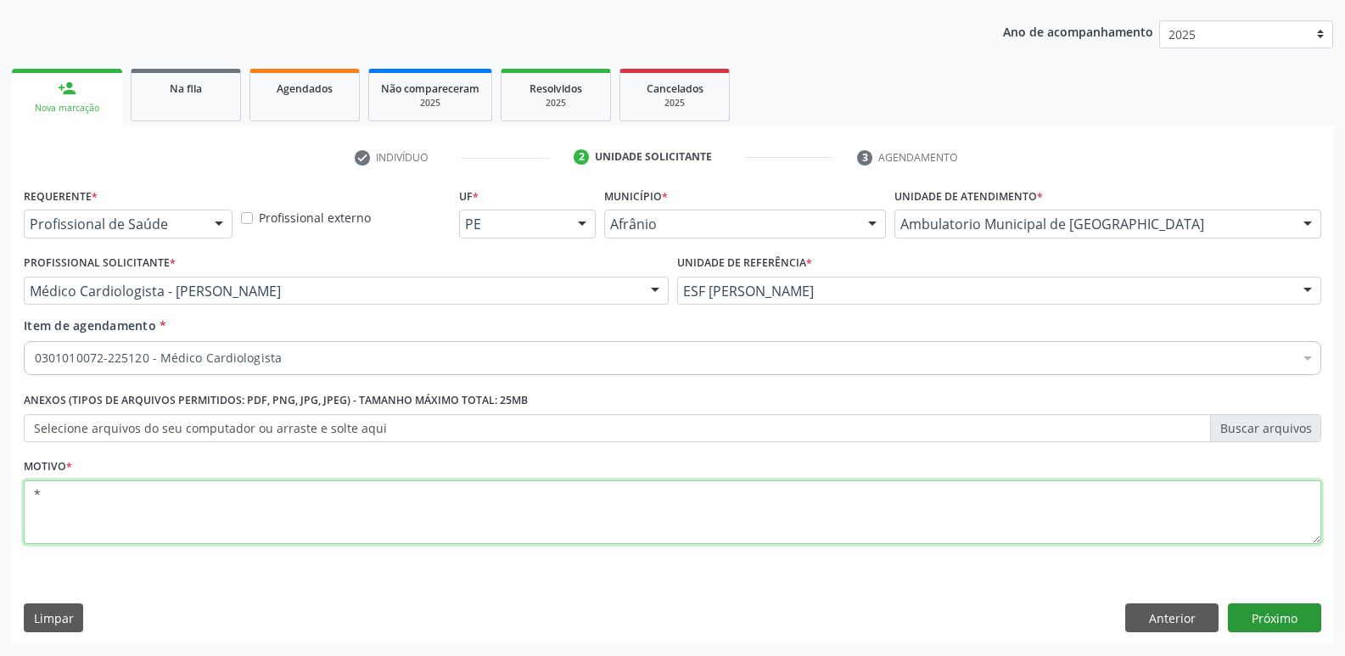
type textarea "*"
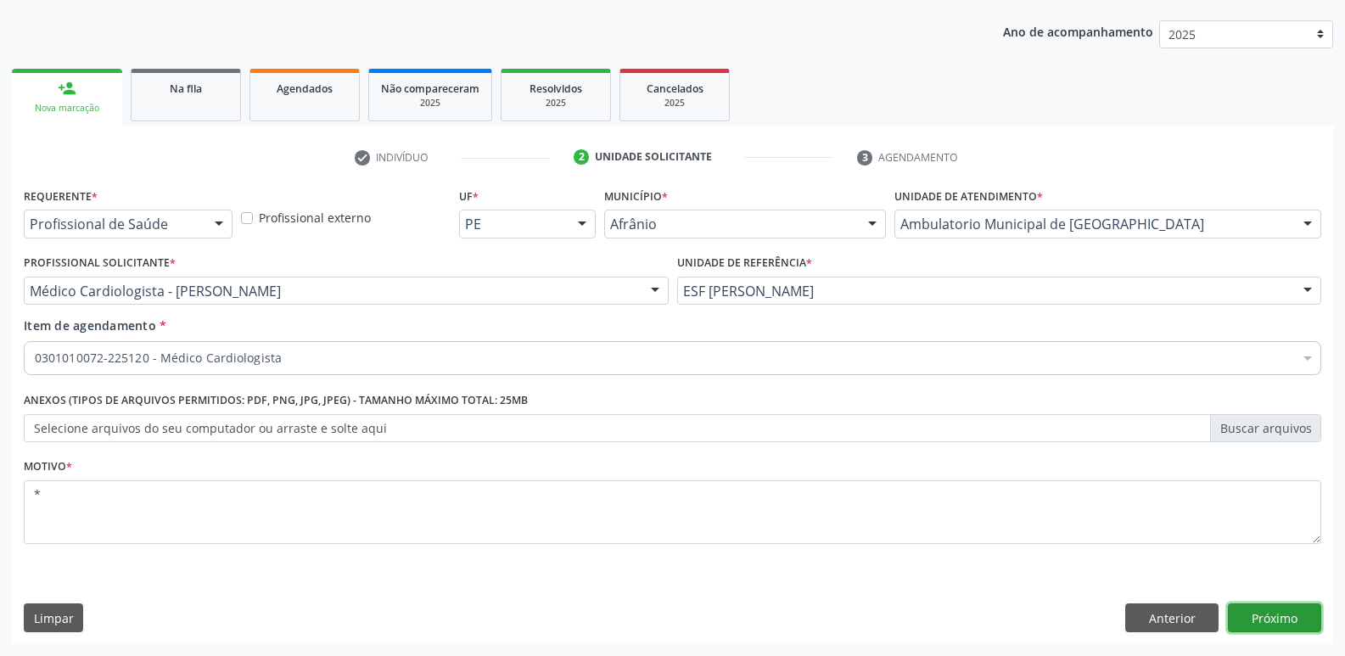
click at [1282, 625] on button "Próximo" at bounding box center [1274, 618] width 93 height 29
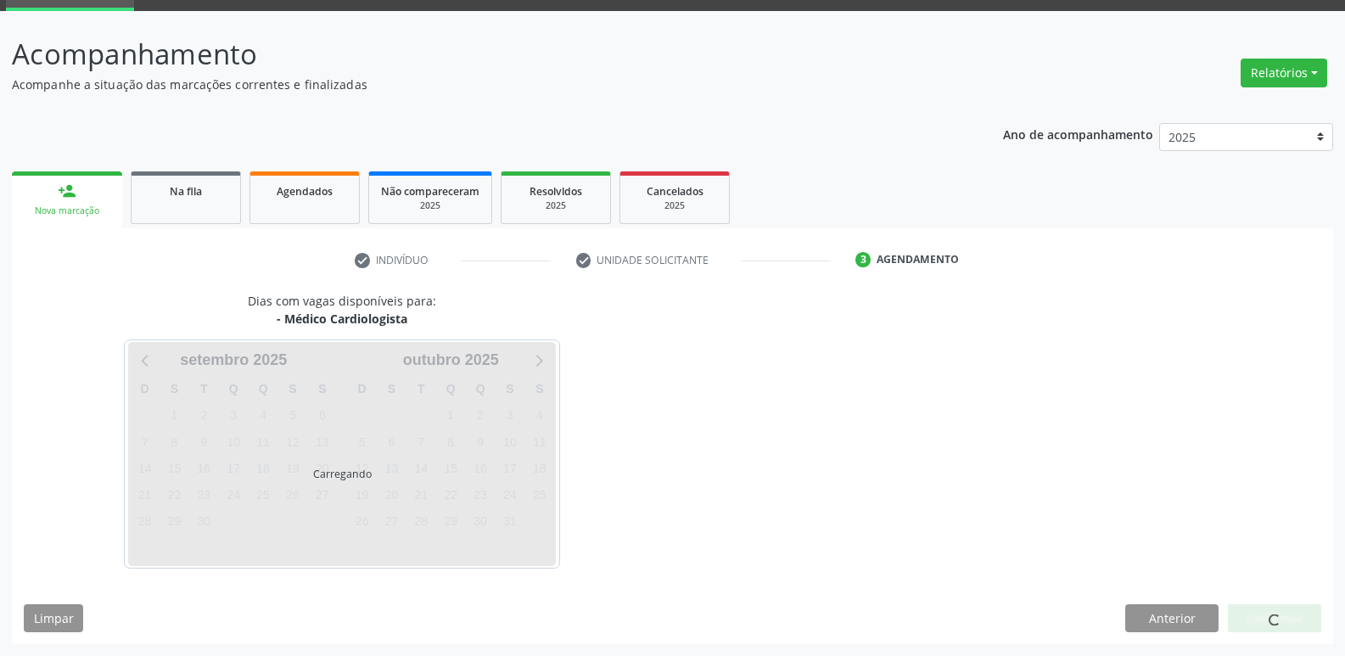
scroll to position [82, 0]
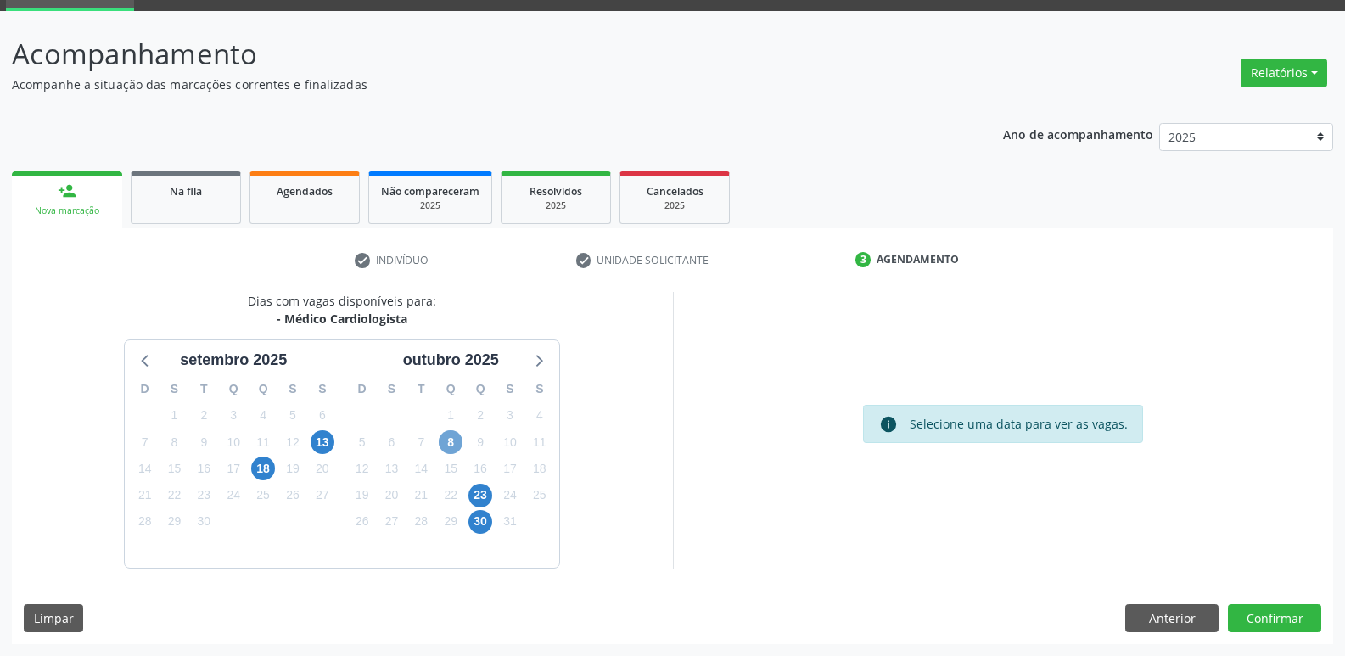
click at [452, 445] on span "8" at bounding box center [451, 442] width 24 height 24
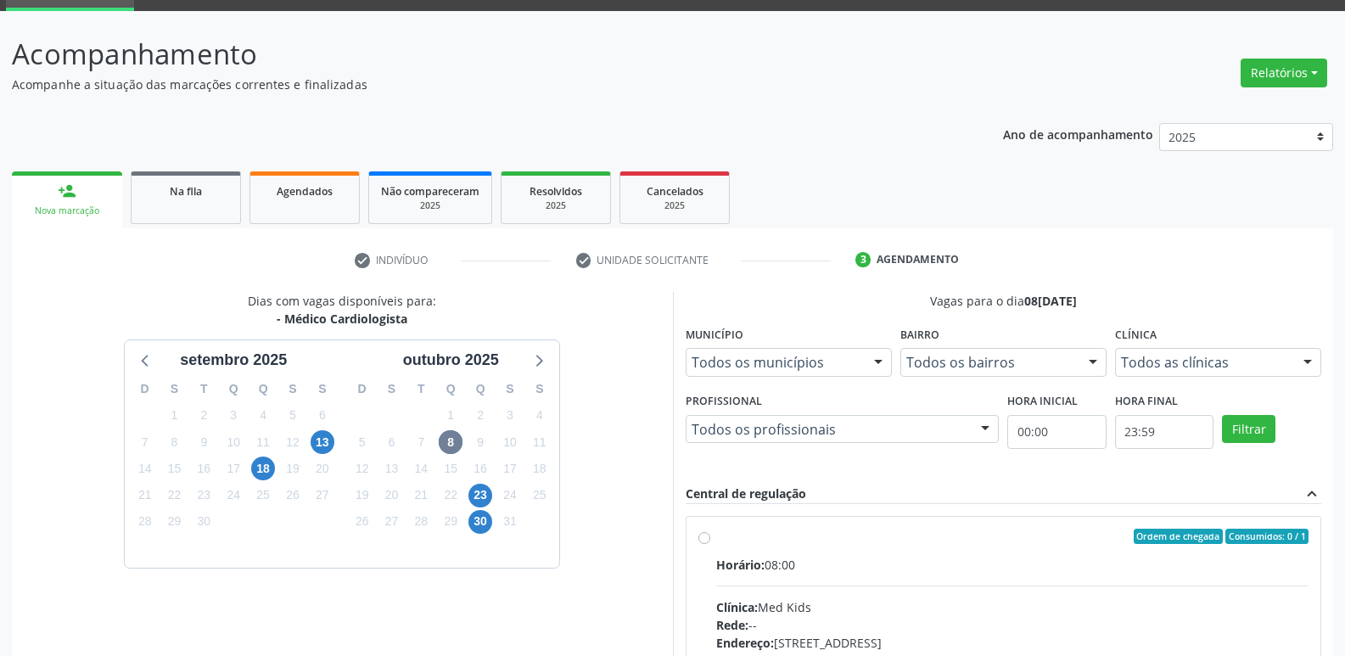
click at [781, 542] on div "Ordem de chegada Consumidos: 0 / 1" at bounding box center [1012, 536] width 593 height 15
click at [711, 542] on input "Ordem de chegada Consumidos: 0 / 1 Horário: 08:00 Clínica: Med Kids Rede: -- En…" at bounding box center [705, 536] width 12 height 15
radio input "true"
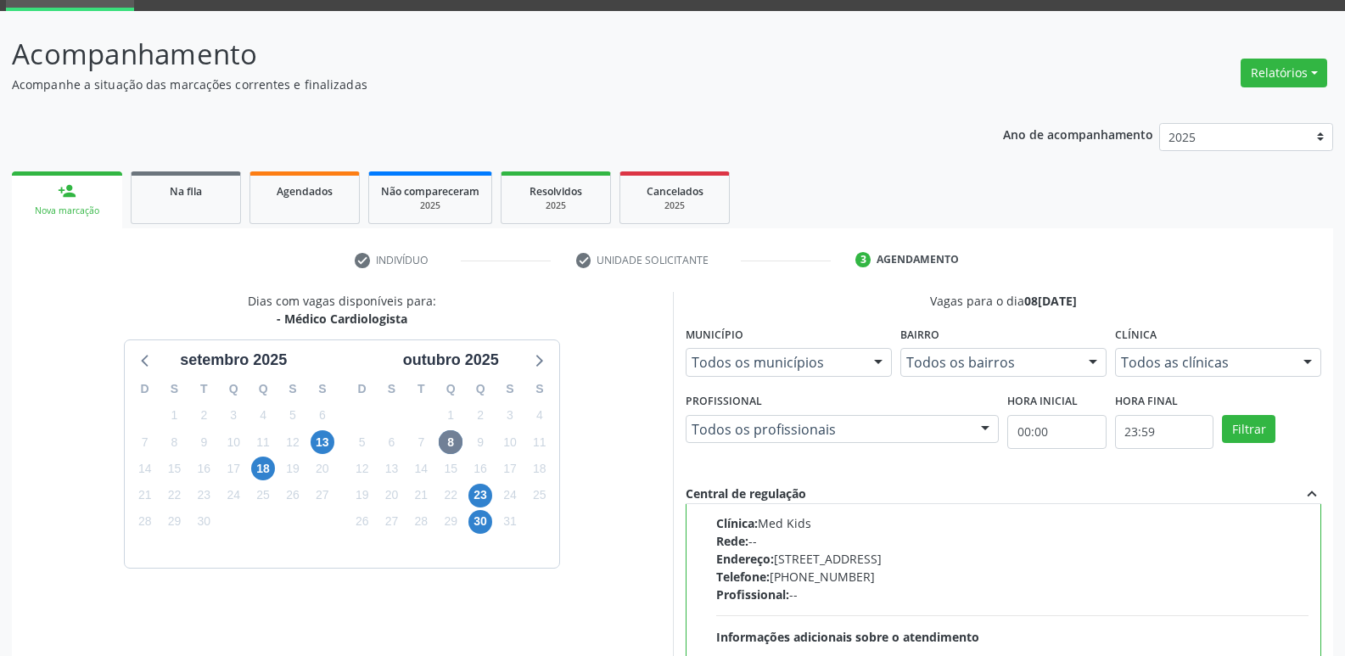
scroll to position [358, 0]
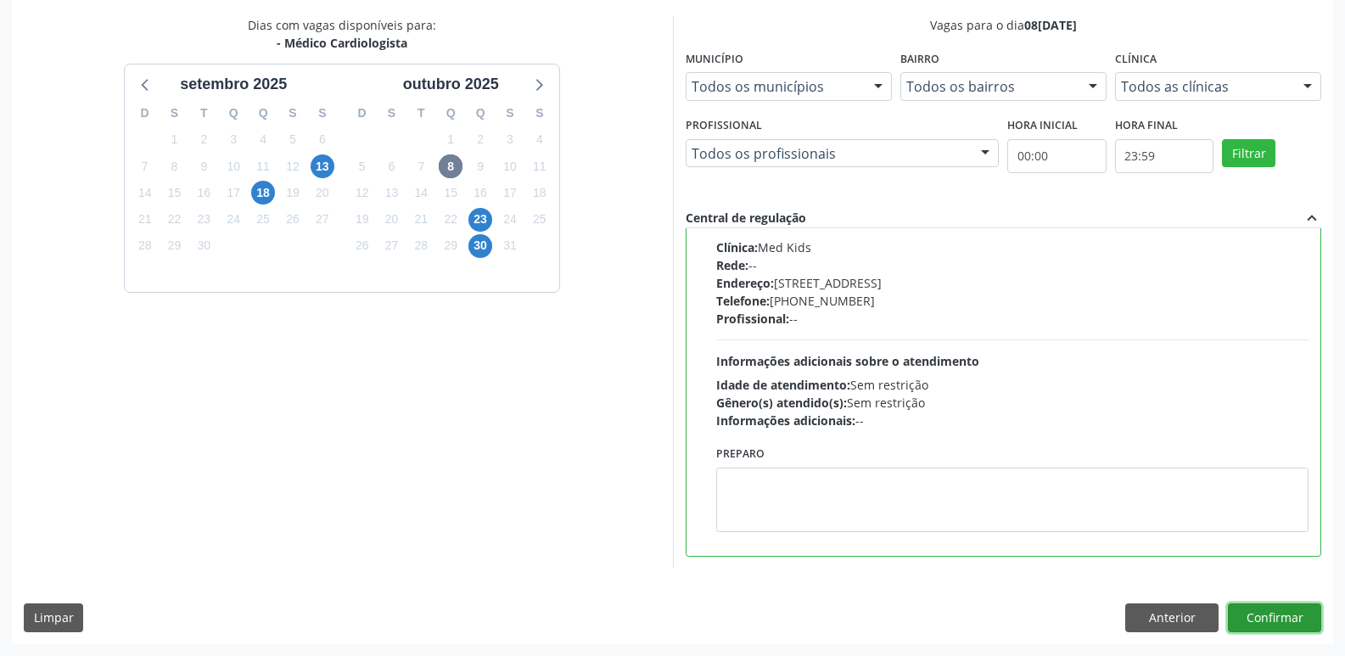
click at [1268, 619] on button "Confirmar" at bounding box center [1274, 618] width 93 height 29
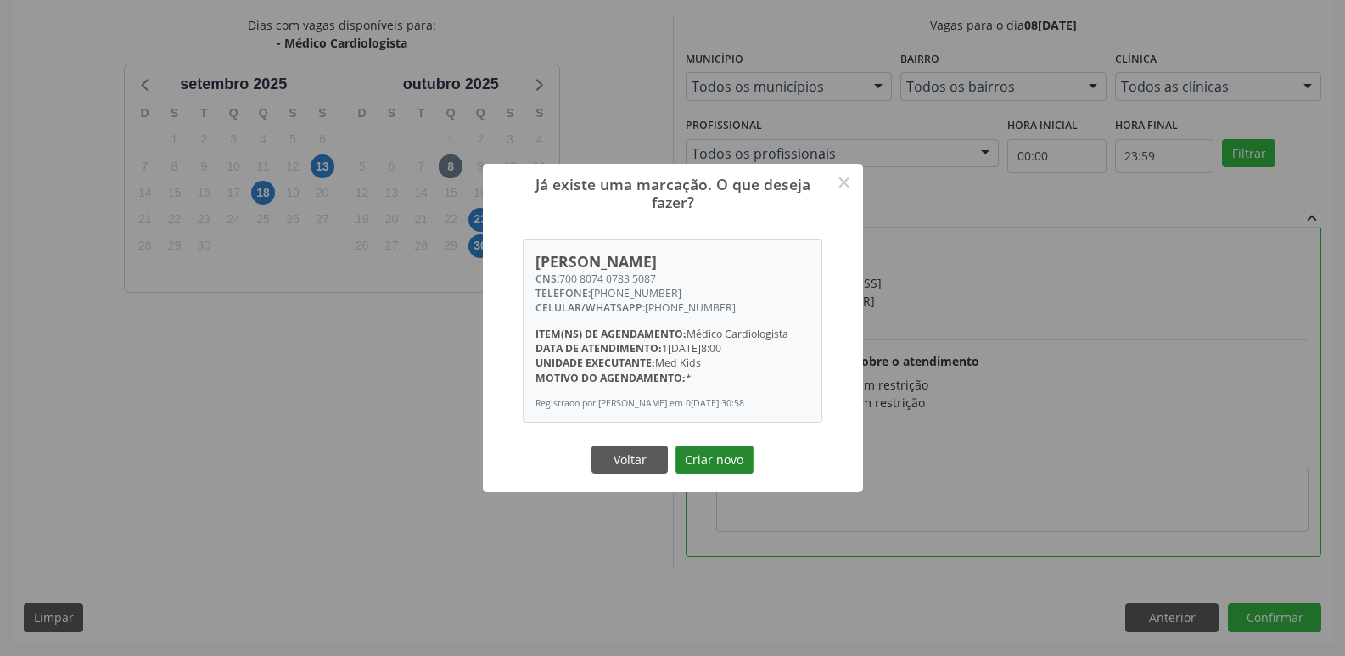
click at [726, 465] on button "Criar novo" at bounding box center [715, 460] width 78 height 29
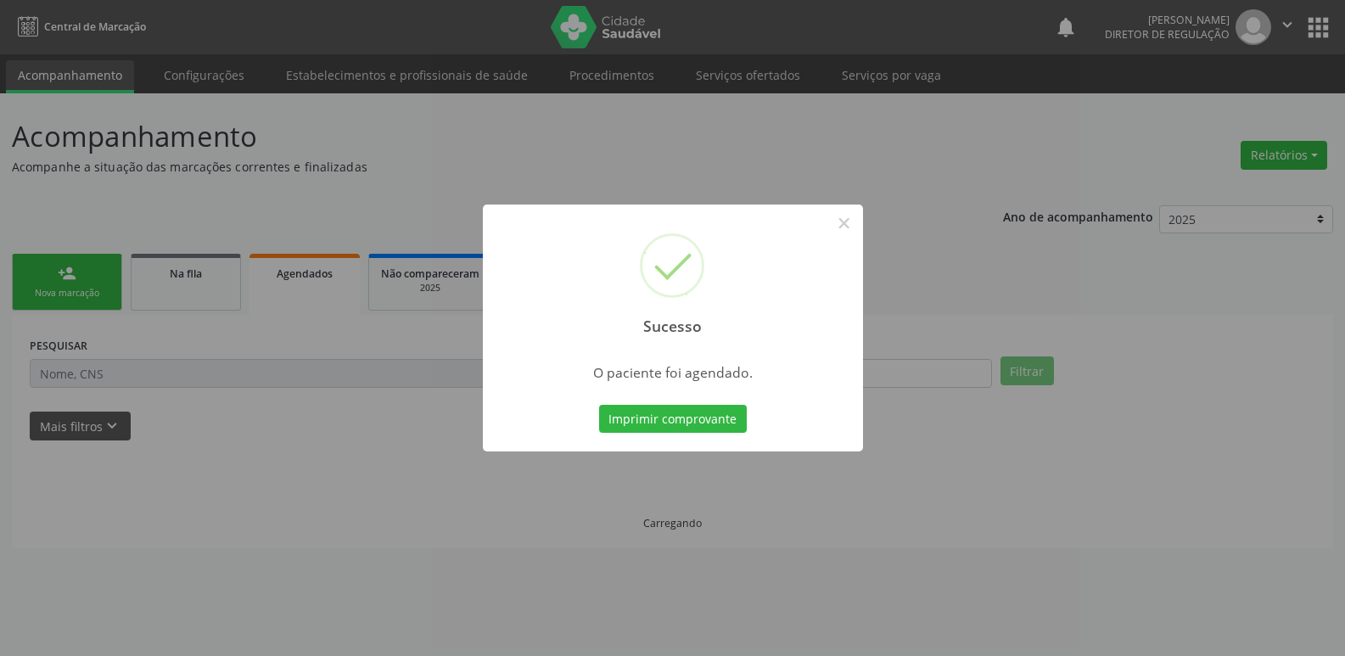
scroll to position [0, 0]
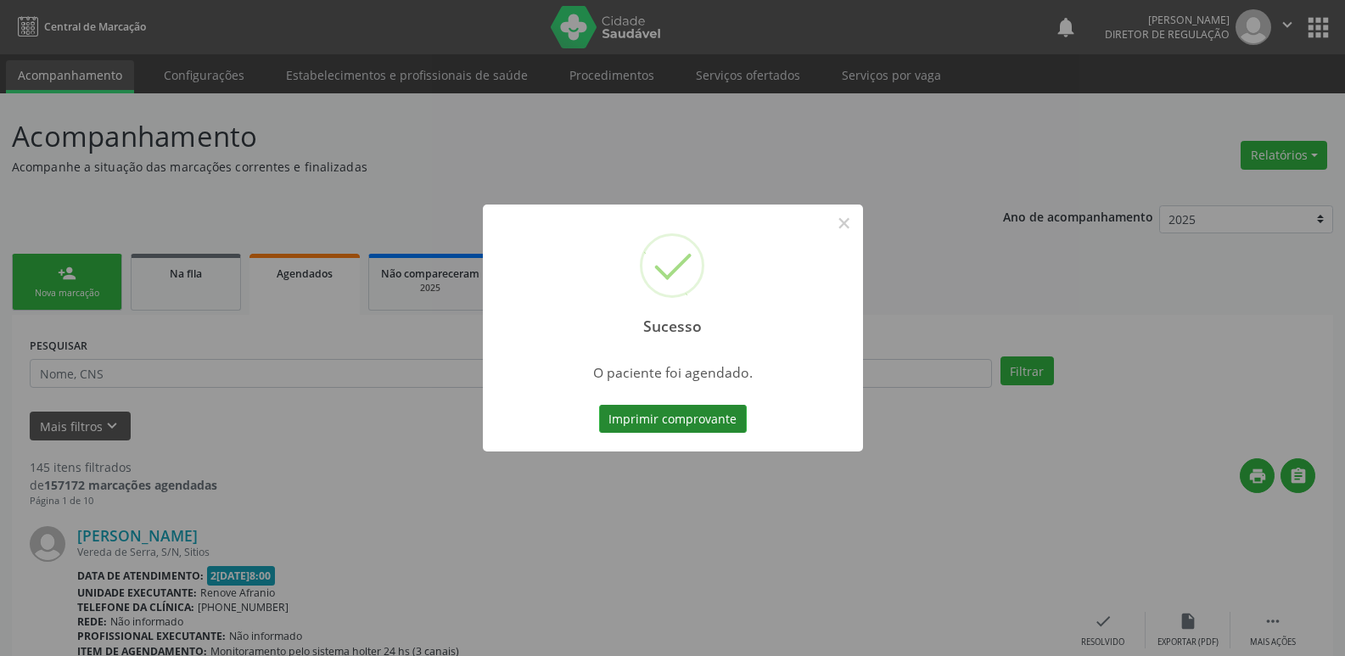
click at [720, 422] on button "Imprimir comprovante" at bounding box center [673, 419] width 148 height 29
